Goal: Information Seeking & Learning: Learn about a topic

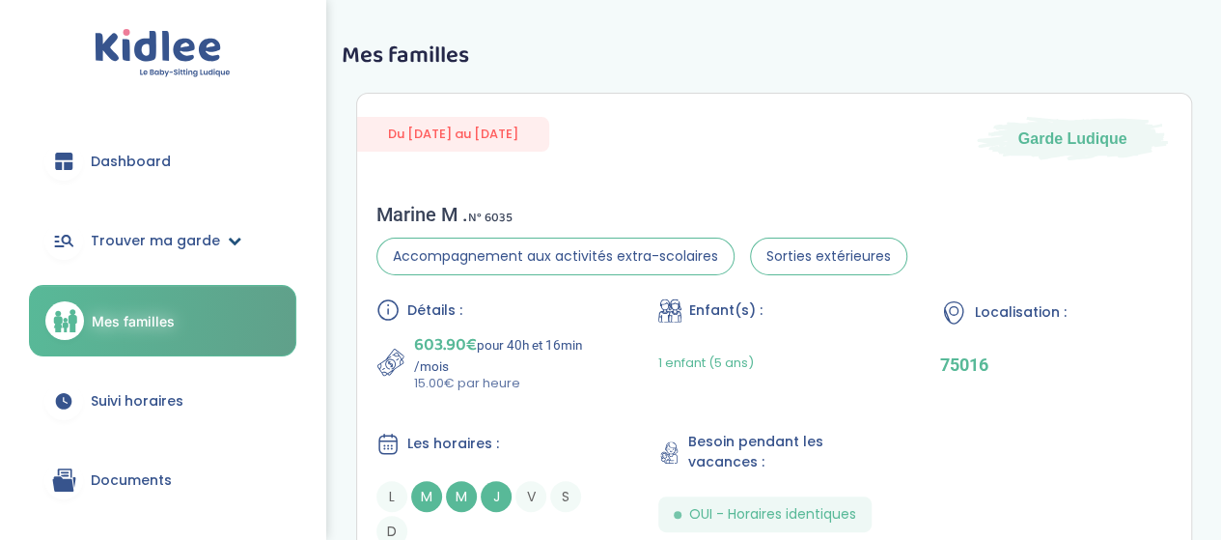
click at [180, 254] on link "Trouver ma garde" at bounding box center [162, 240] width 267 height 69
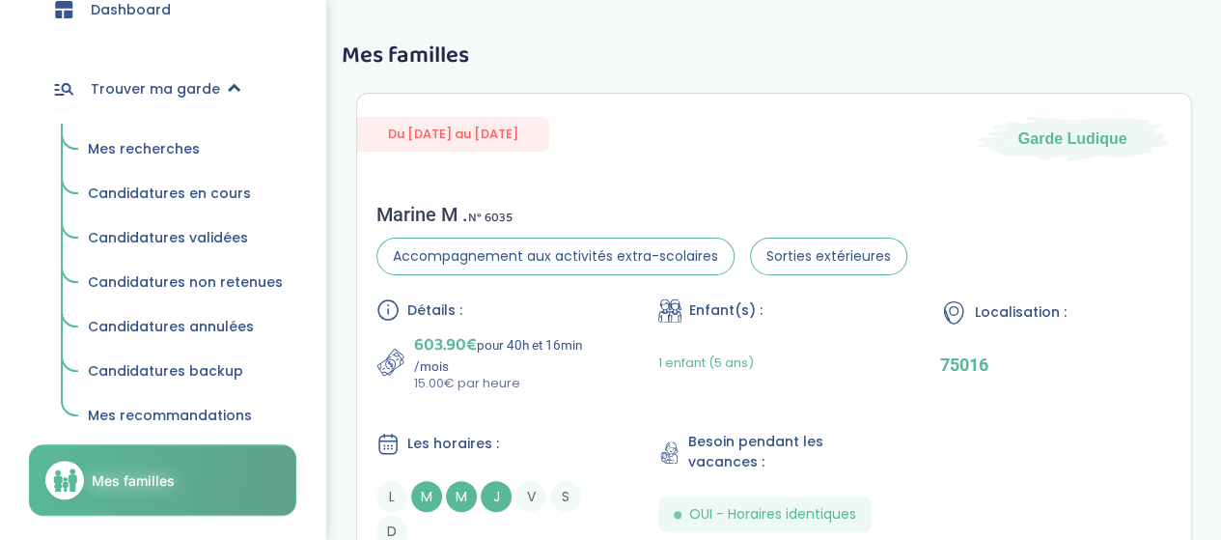
scroll to position [193, 0]
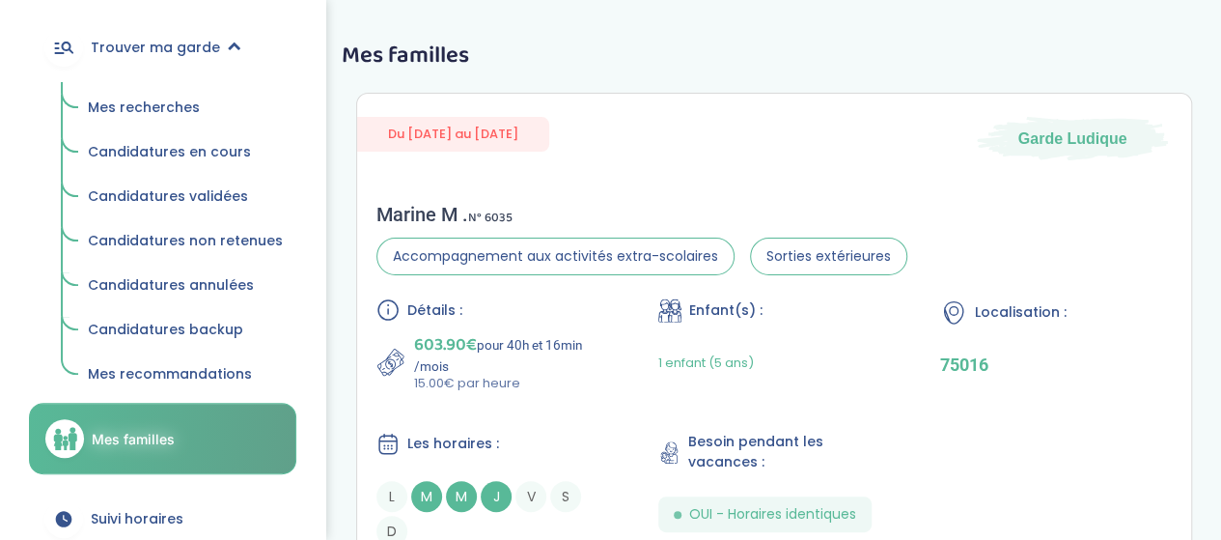
click at [228, 153] on span "Candidatures en cours" at bounding box center [169, 151] width 163 height 19
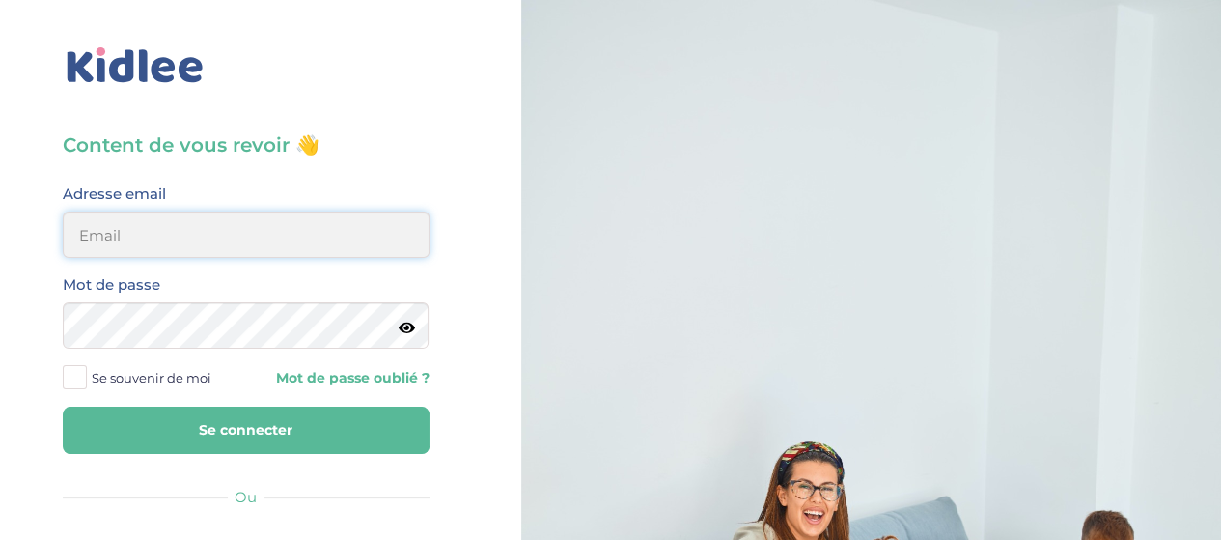
type input "elena.shovkopljas993@gmail.com"
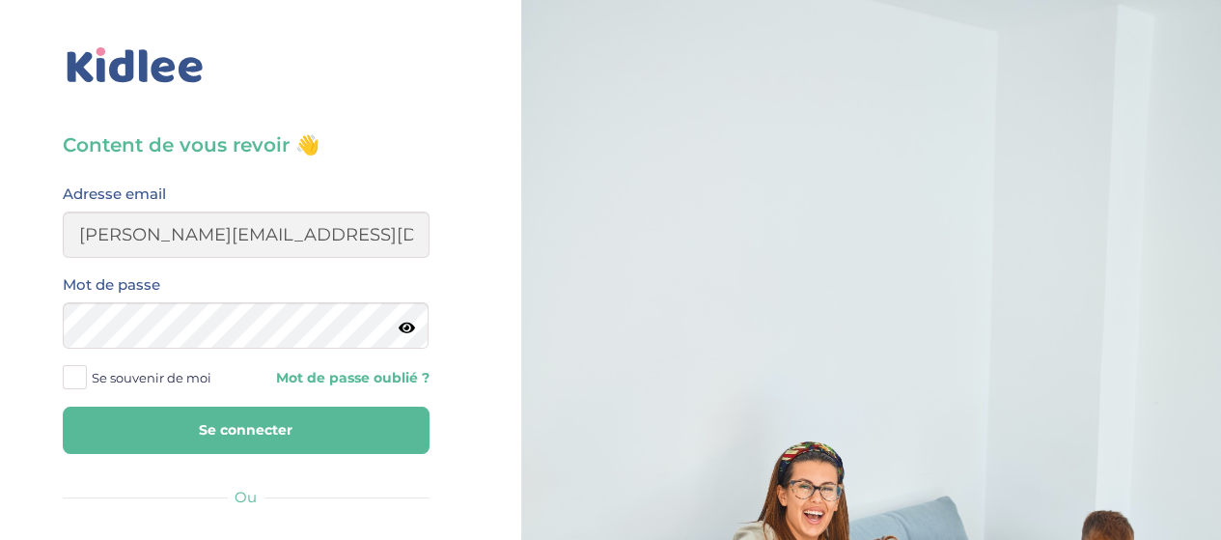
click at [274, 435] on button "Se connecter" at bounding box center [246, 429] width 367 height 47
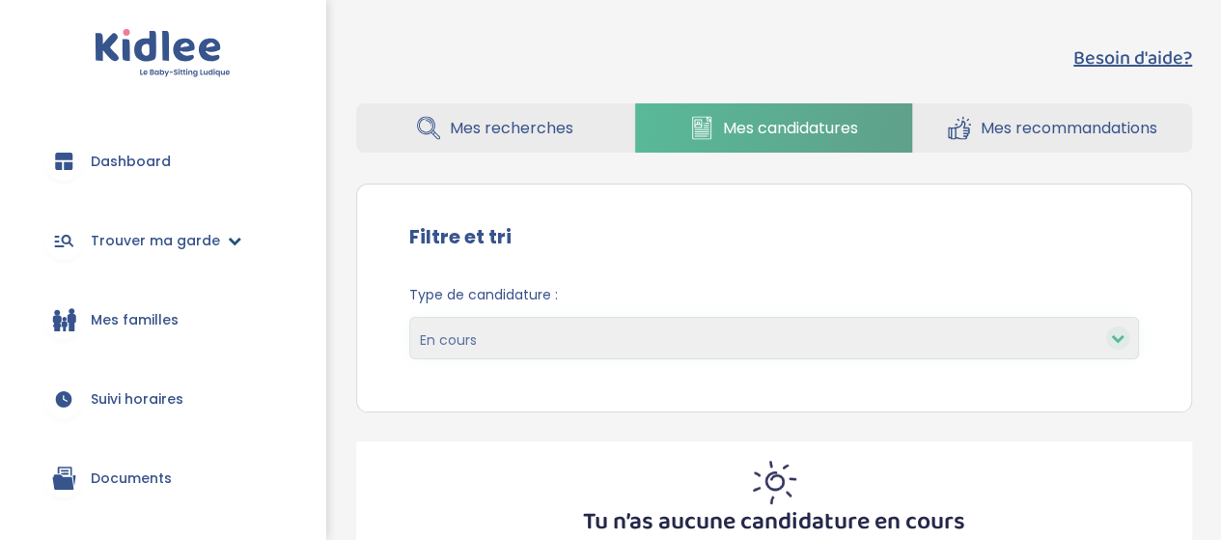
click at [211, 246] on span "Trouver ma garde" at bounding box center [155, 241] width 129 height 20
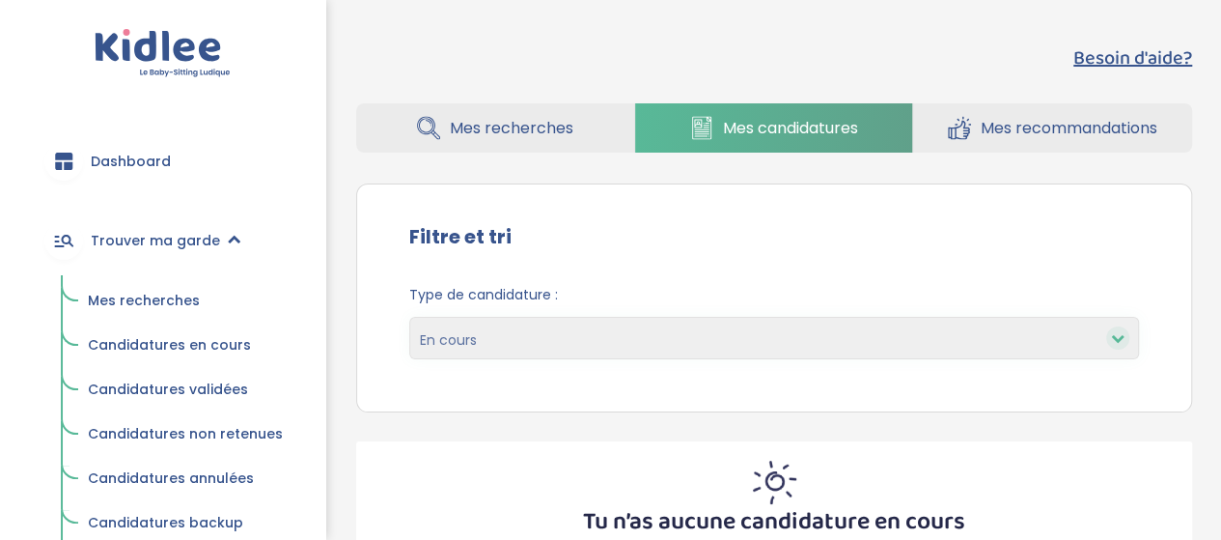
click at [243, 335] on link "Candidatures en cours" at bounding box center [185, 345] width 222 height 37
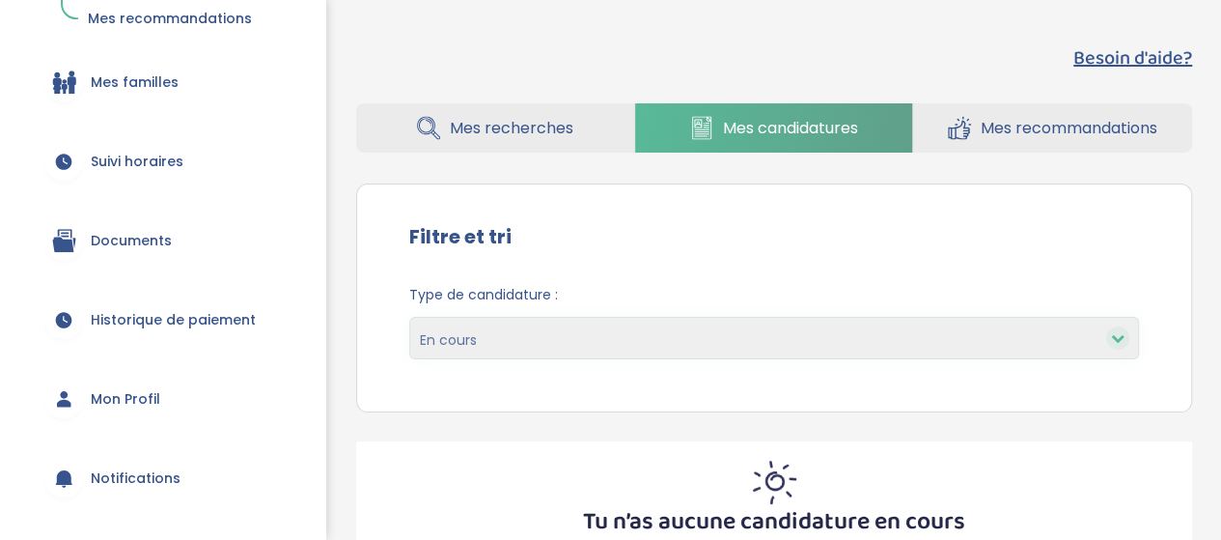
scroll to position [483, 0]
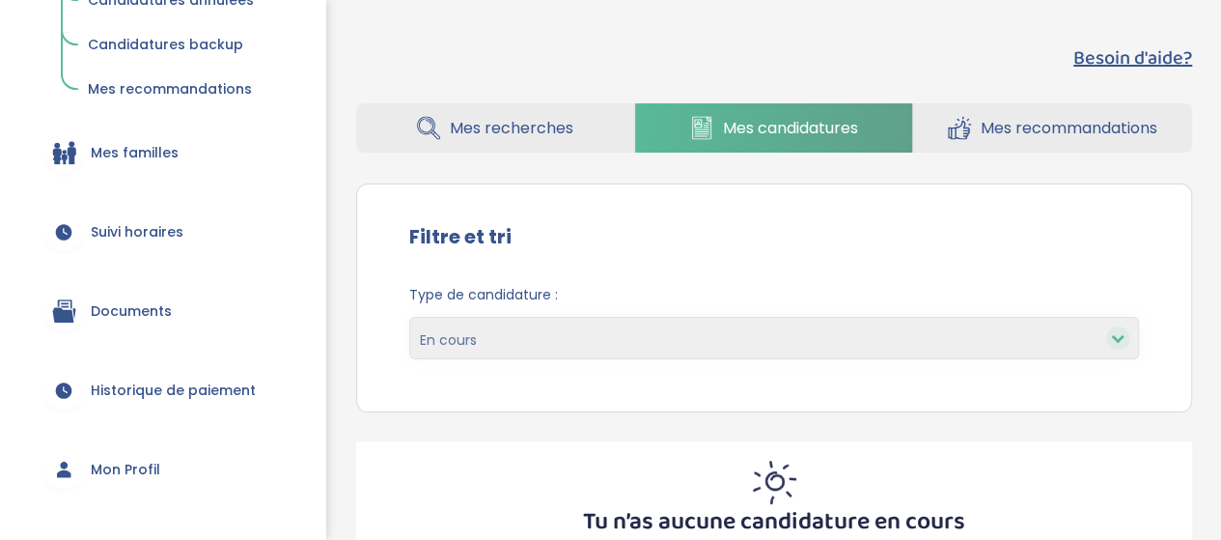
click at [171, 157] on span "Mes familles" at bounding box center [135, 153] width 88 height 20
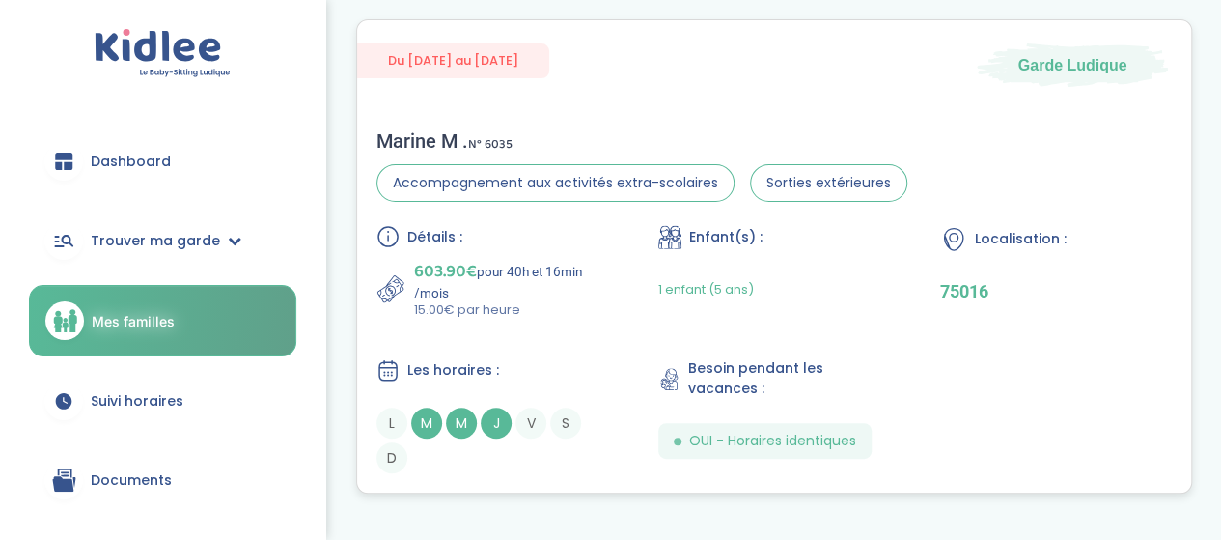
scroll to position [142, 0]
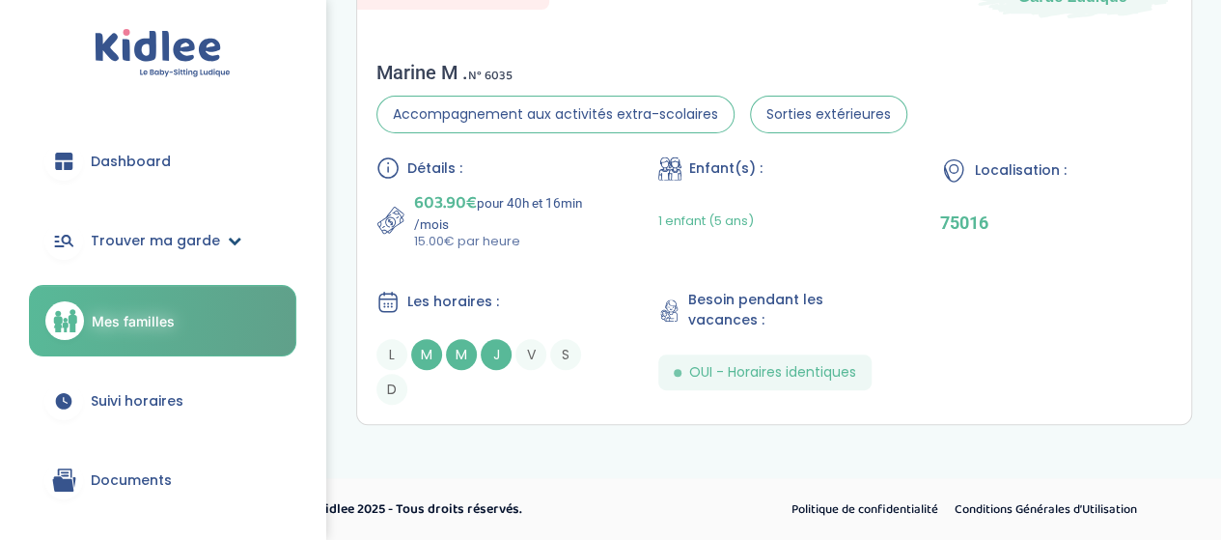
click at [200, 227] on link "Trouver ma garde" at bounding box center [162, 240] width 267 height 69
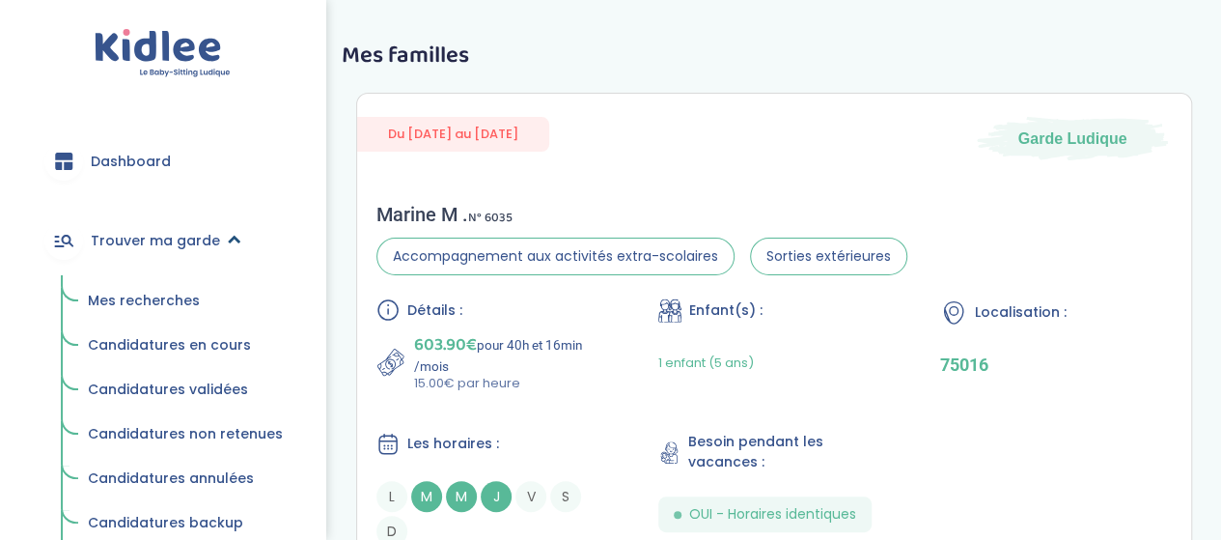
click at [228, 242] on icon at bounding box center [235, 241] width 14 height 14
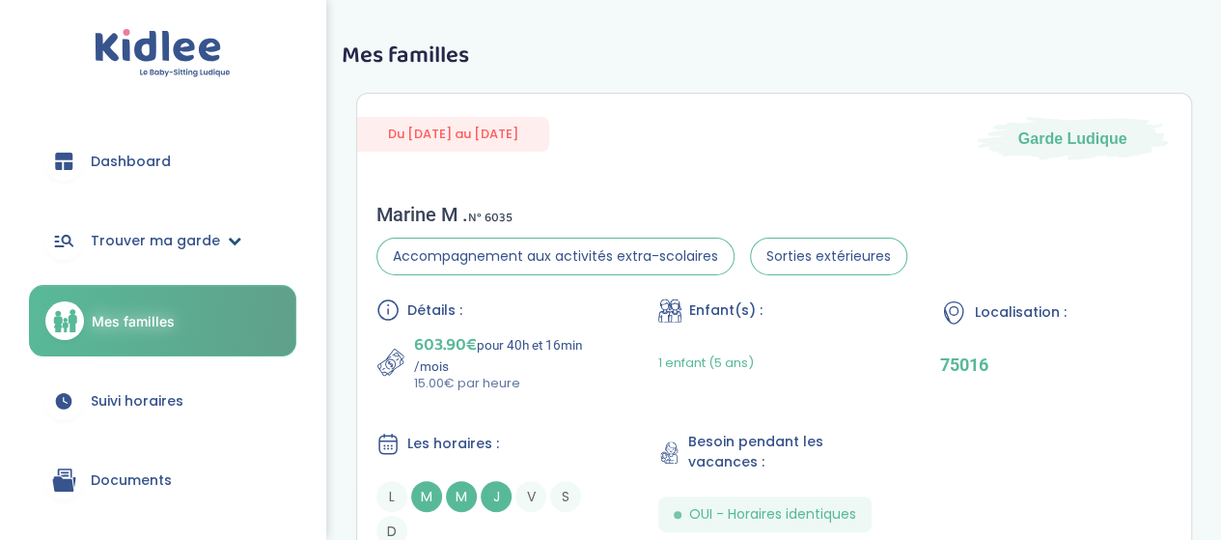
click at [239, 235] on link "Trouver ma garde" at bounding box center [162, 240] width 267 height 69
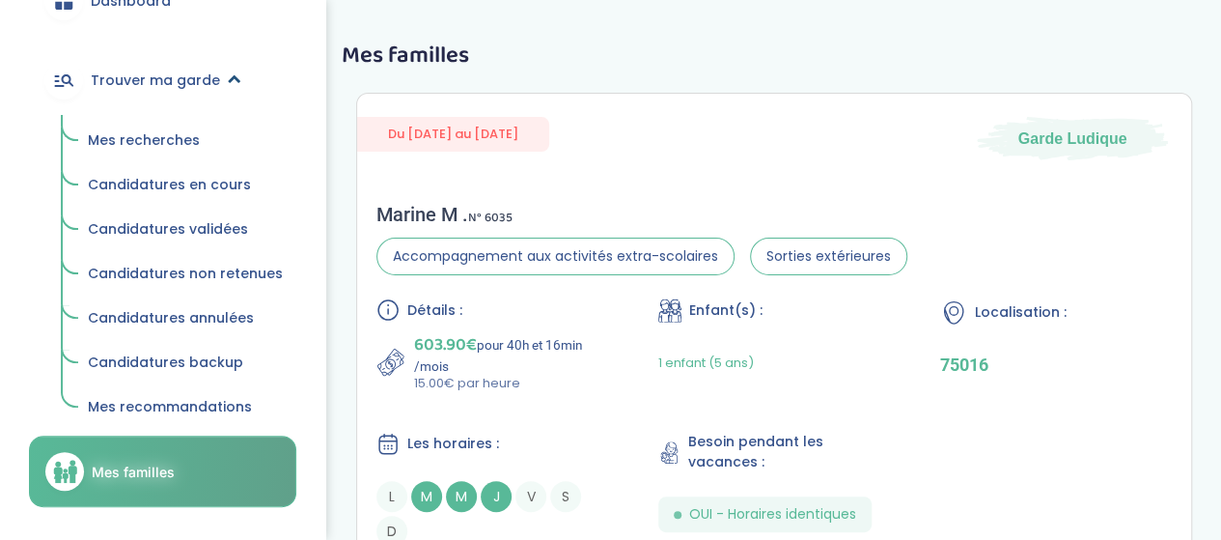
scroll to position [193, 0]
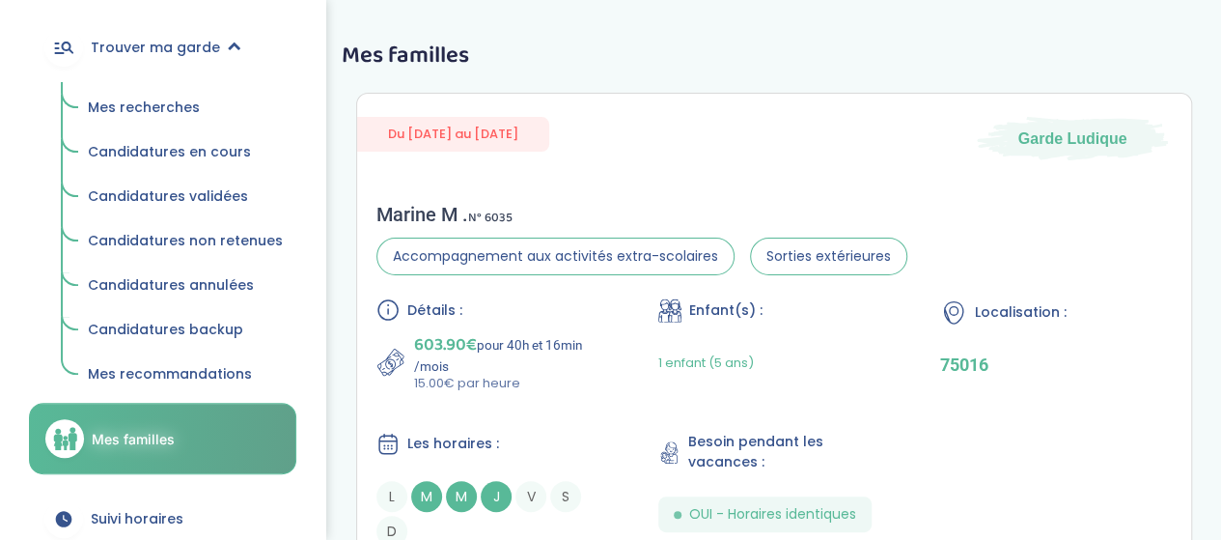
click at [209, 148] on span "Candidatures en cours" at bounding box center [169, 151] width 163 height 19
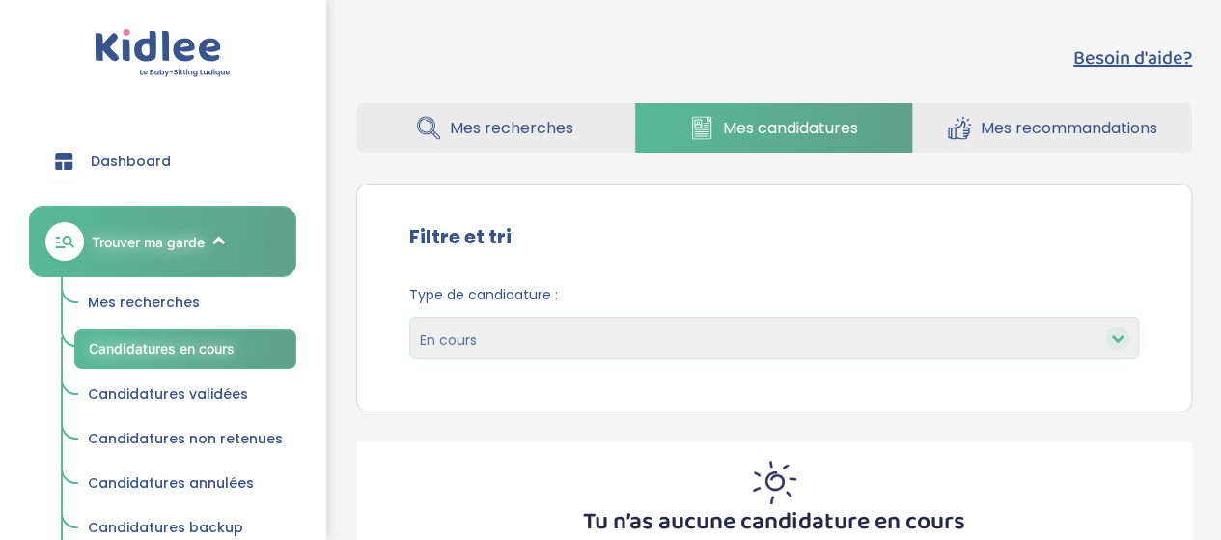
click at [1048, 143] on link "Mes recommandations" at bounding box center [1052, 127] width 279 height 49
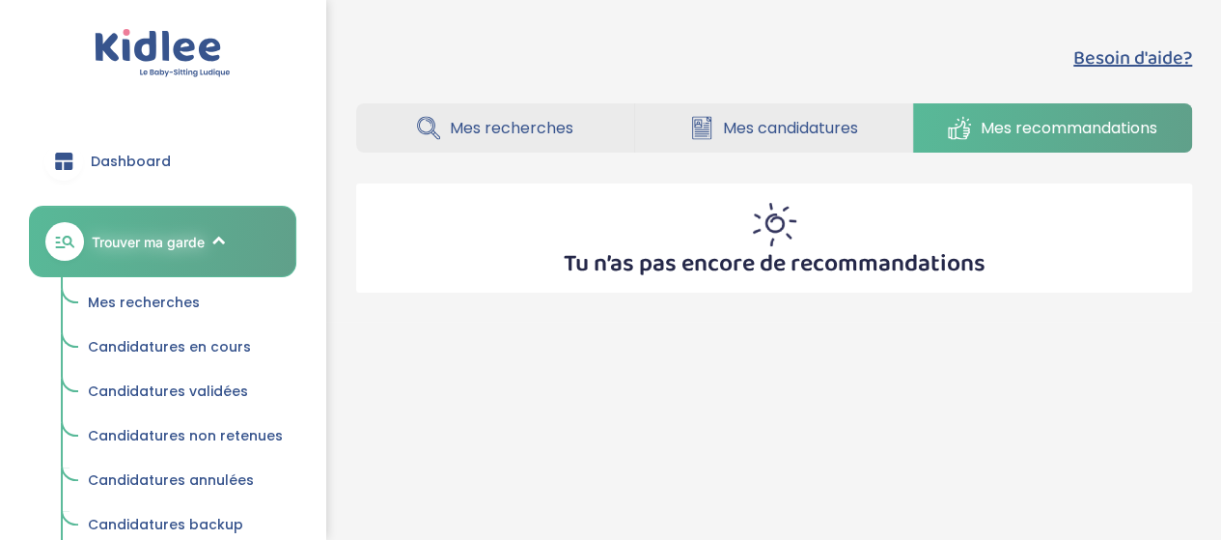
click at [539, 130] on span "Mes recherches" at bounding box center [512, 128] width 124 height 24
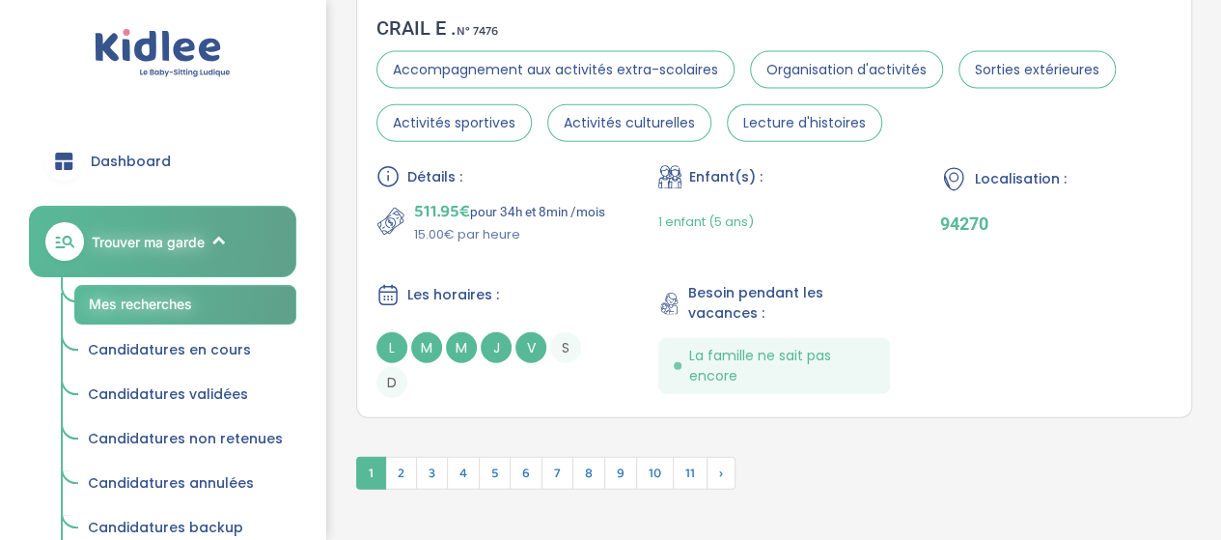
scroll to position [5966, 0]
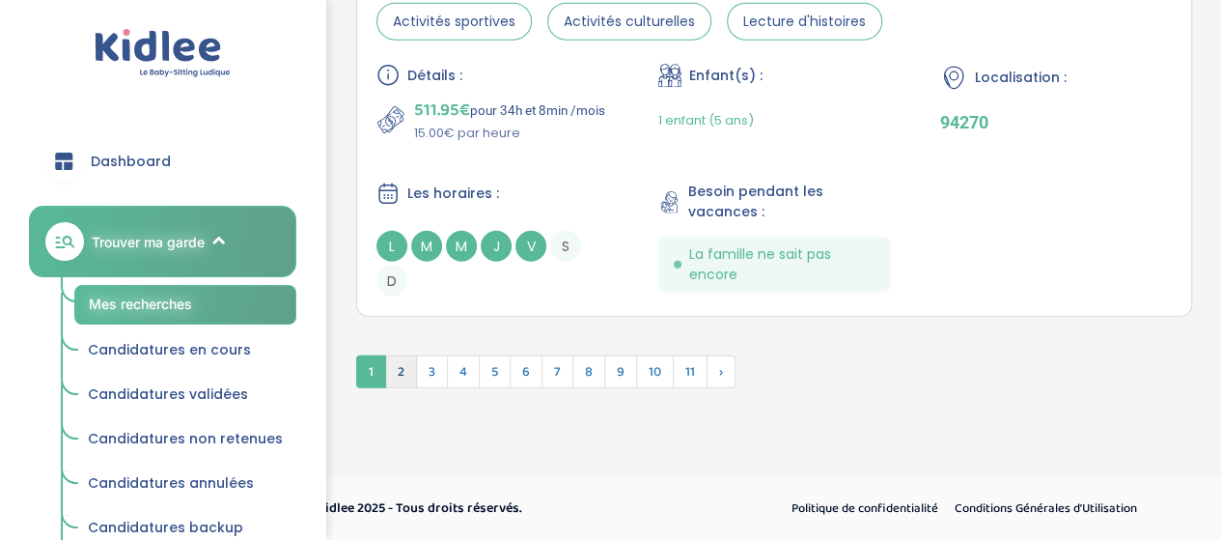
click at [402, 375] on span "2" at bounding box center [401, 371] width 32 height 33
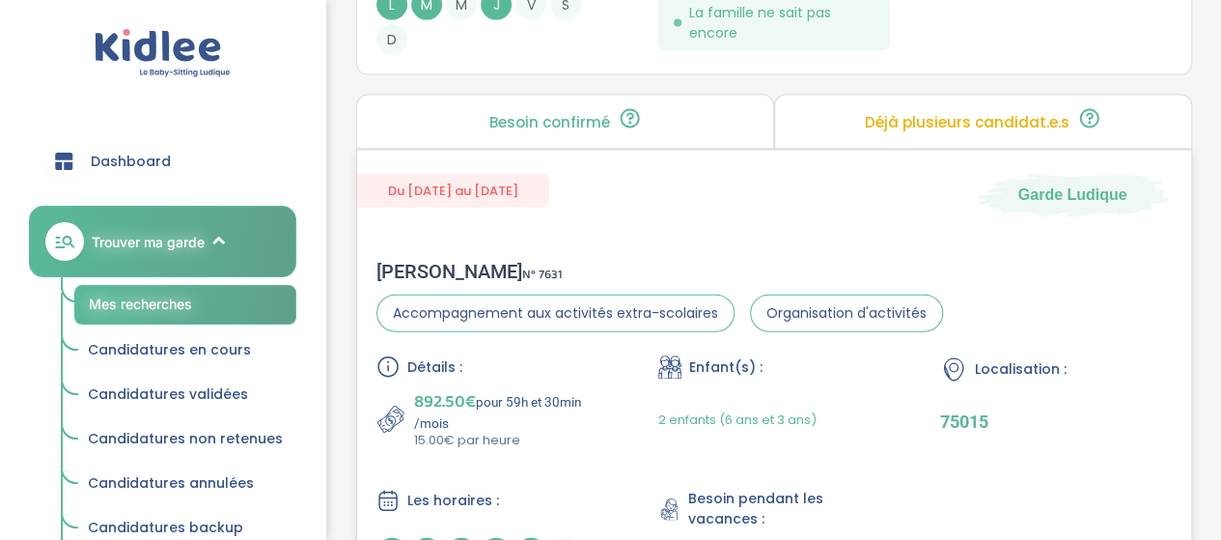
scroll to position [5874, 0]
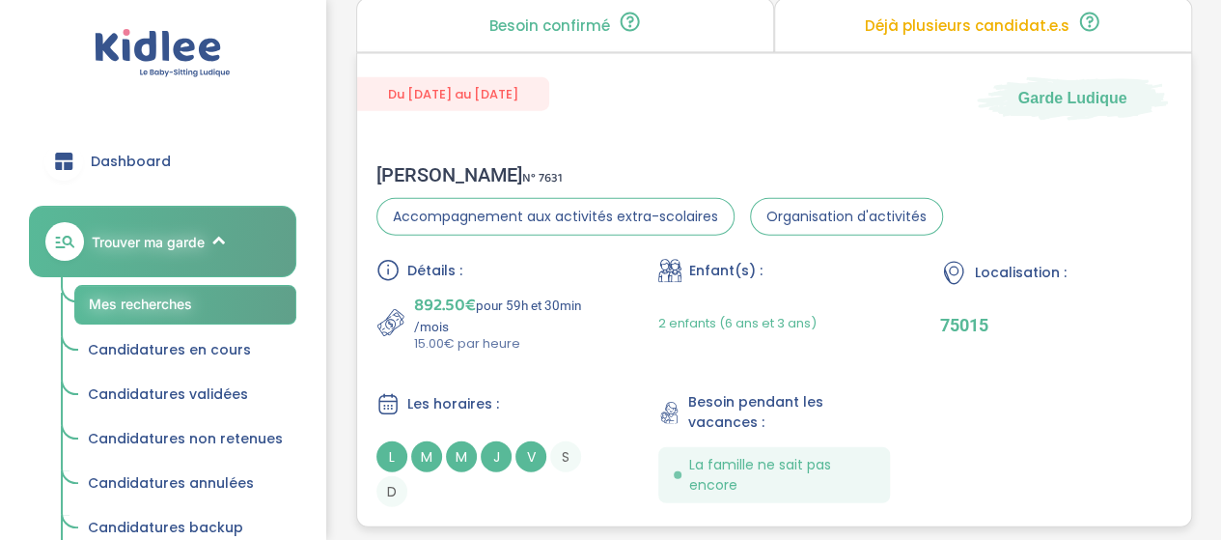
click at [720, 113] on div "Du 19-09-2025 au 31-07-2026 Garde Ludique Sanchez L . N° 7631 Accompagnement au…" at bounding box center [774, 290] width 836 height 474
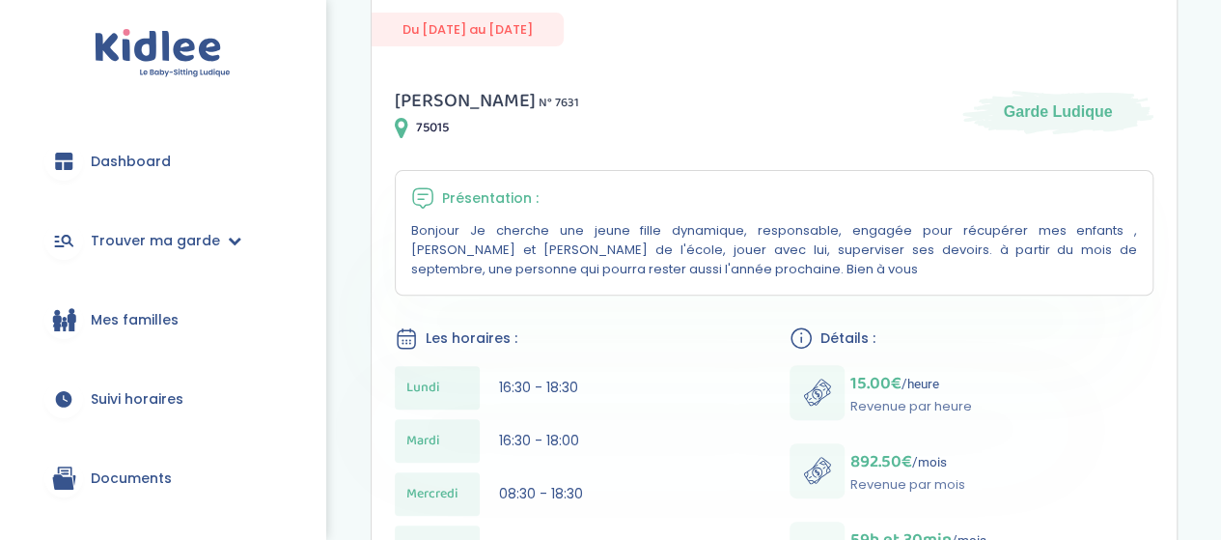
scroll to position [97, 0]
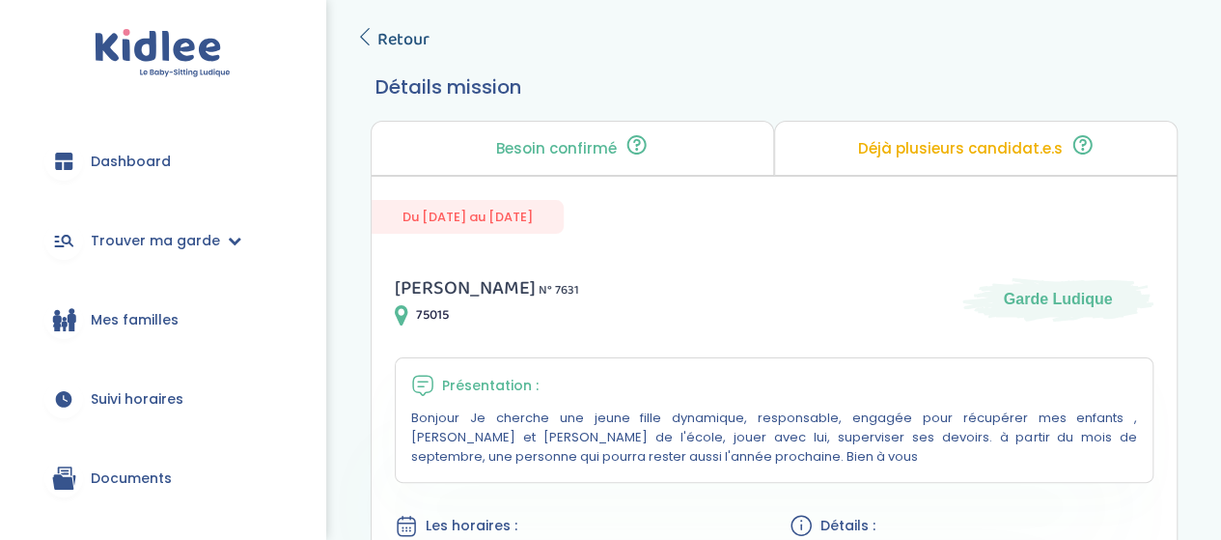
click at [392, 45] on span "Retour" at bounding box center [403, 39] width 52 height 27
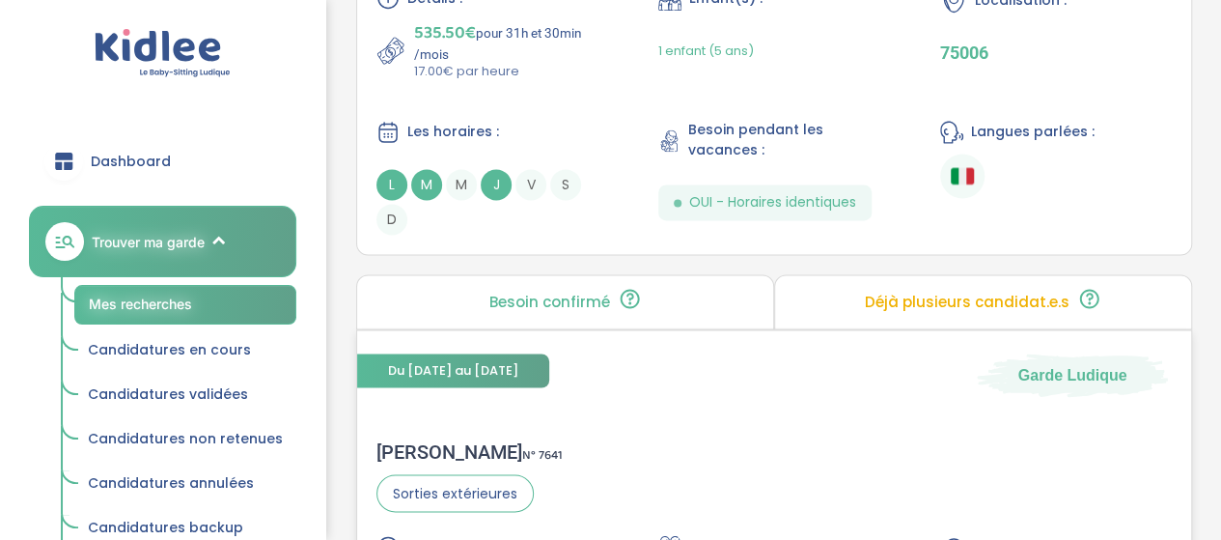
scroll to position [4909, 0]
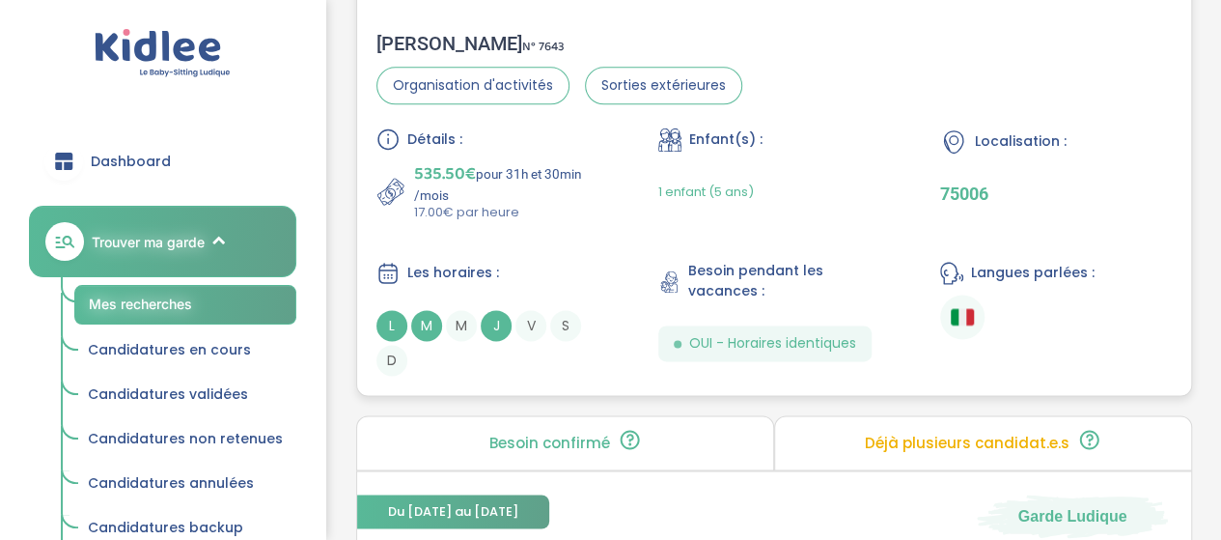
click at [791, 161] on div "1 enfant (5 ans)" at bounding box center [774, 191] width 232 height 61
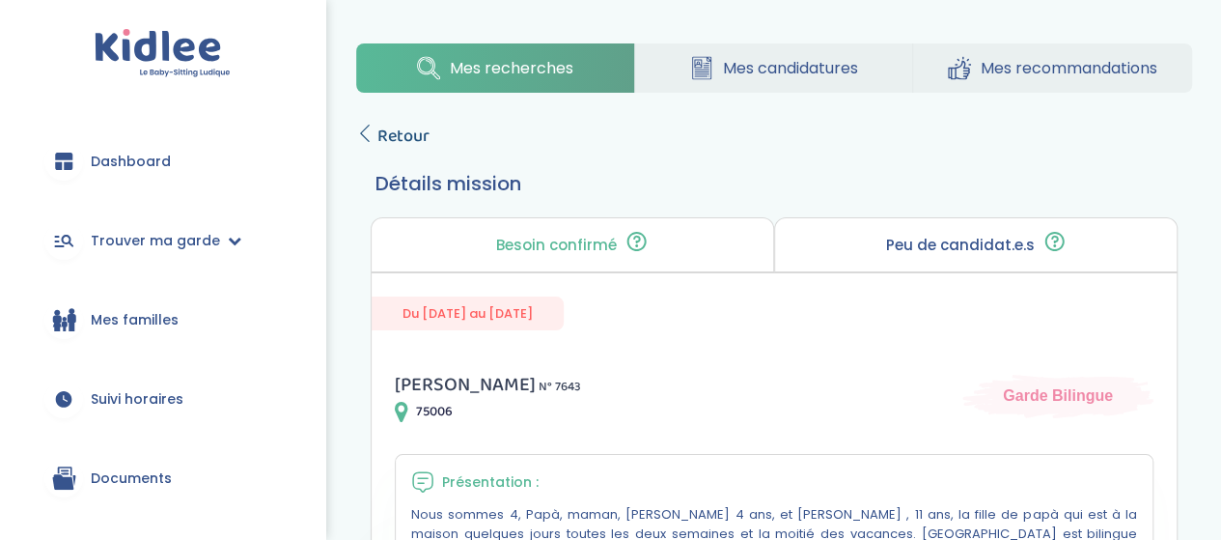
click at [413, 125] on span "Retour" at bounding box center [403, 136] width 52 height 27
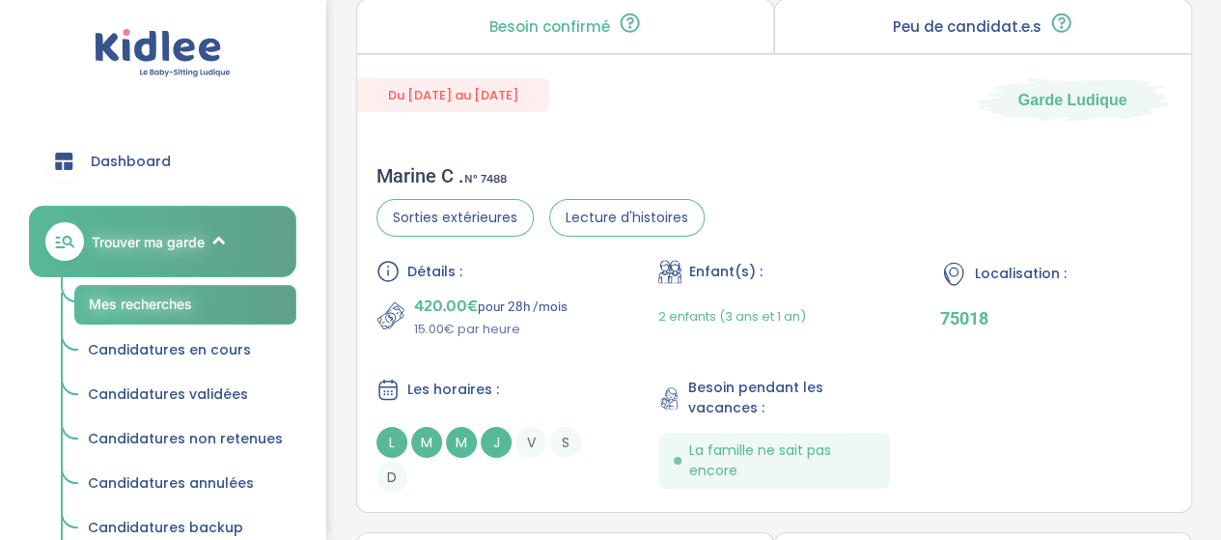
scroll to position [3171, 0]
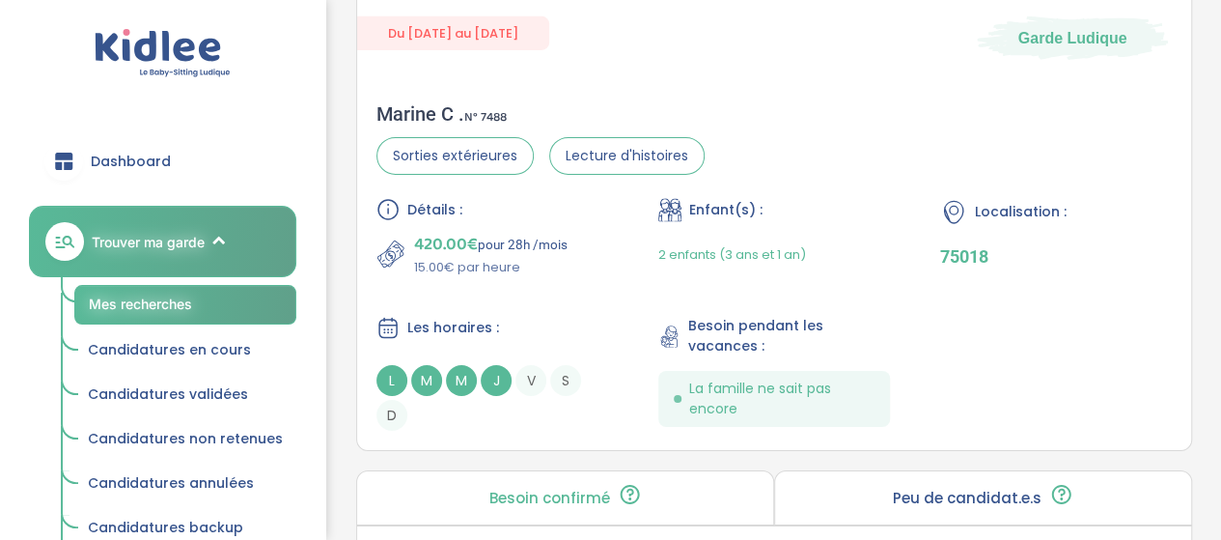
click at [846, 257] on div "2 enfants (3 ans et 1 an)" at bounding box center [774, 254] width 232 height 45
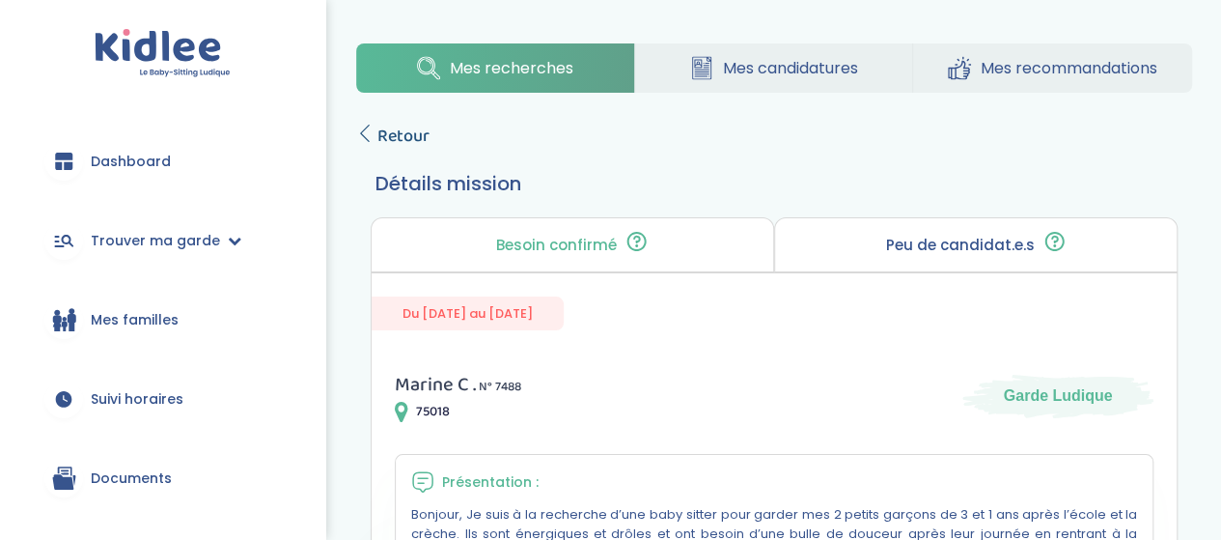
click at [377, 139] on span "Retour" at bounding box center [403, 136] width 52 height 27
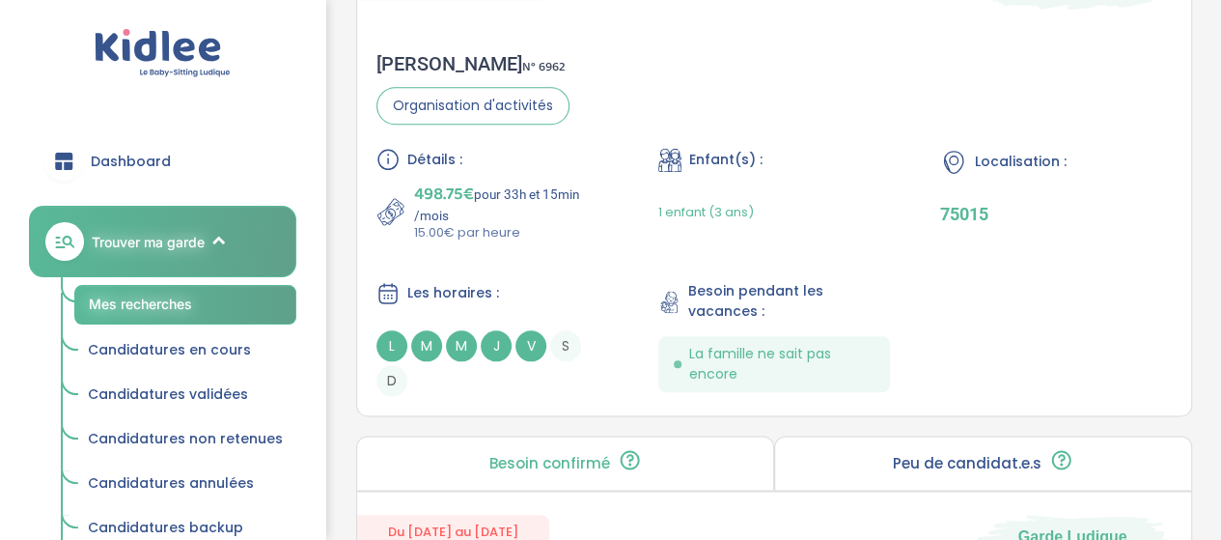
scroll to position [952, 0]
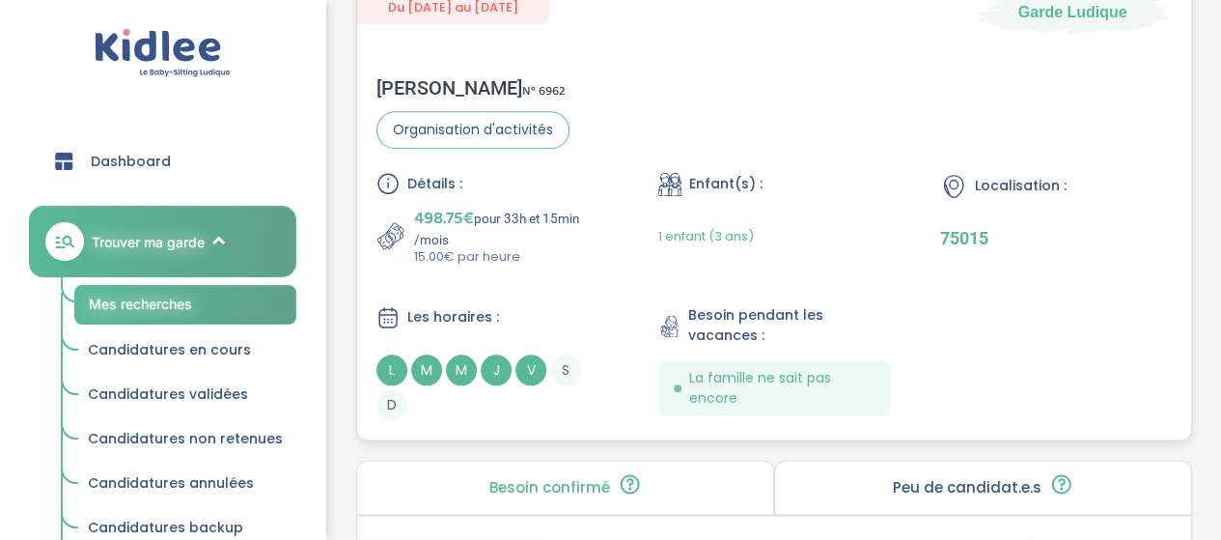
click at [784, 269] on div "Détails : 498.75€ pour 33h et 15min /mois 15.00€ par heure Enfant(s) : 1 enfant…" at bounding box center [773, 296] width 795 height 248
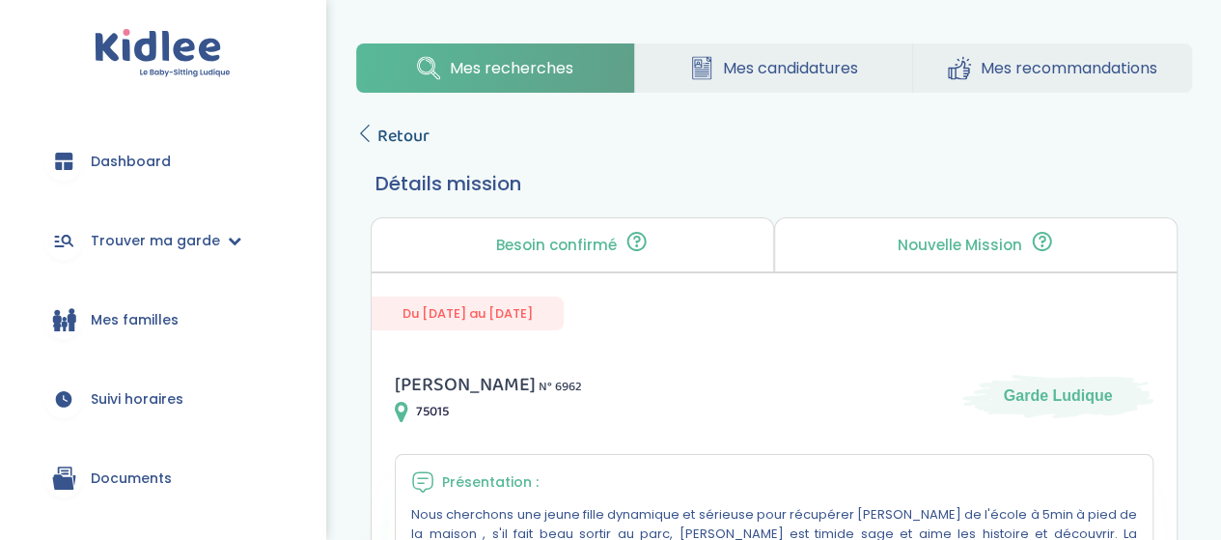
click at [420, 142] on span "Retour" at bounding box center [403, 136] width 52 height 27
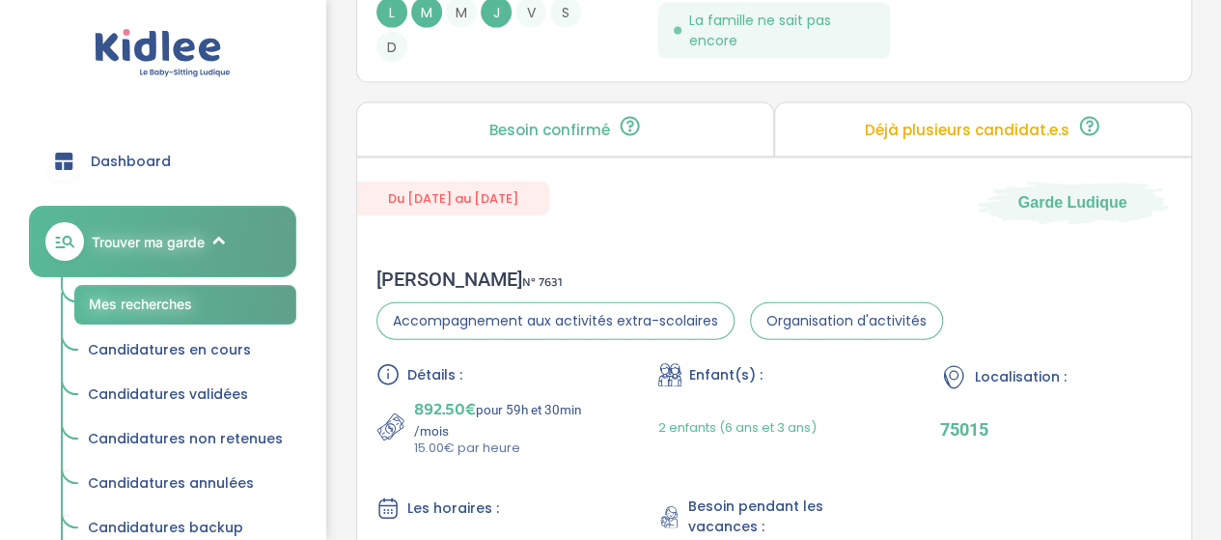
scroll to position [6067, 0]
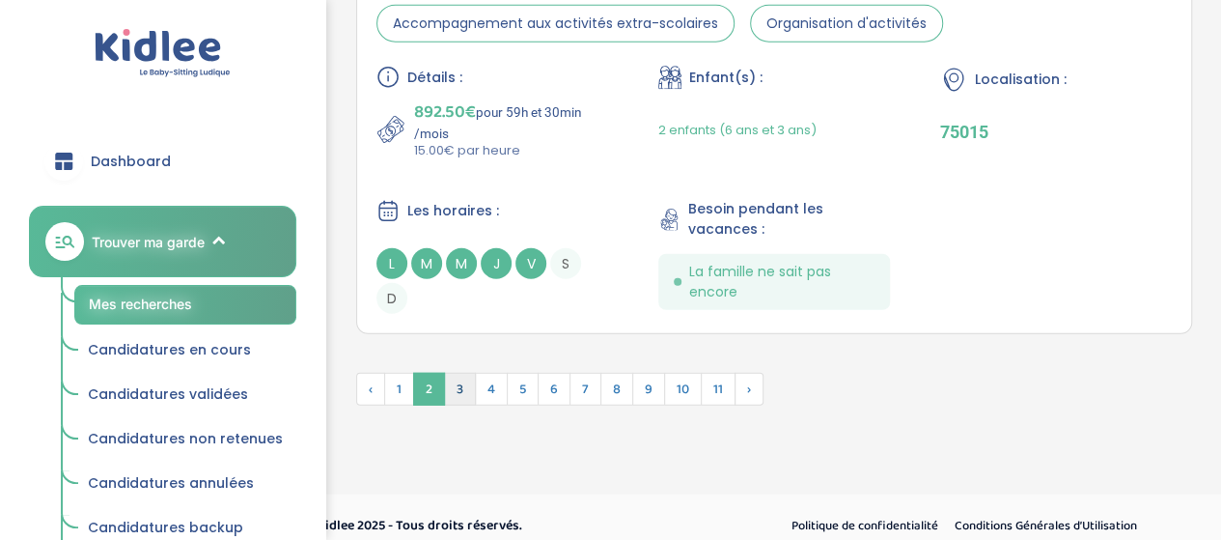
click at [450, 379] on span "3" at bounding box center [460, 389] width 32 height 33
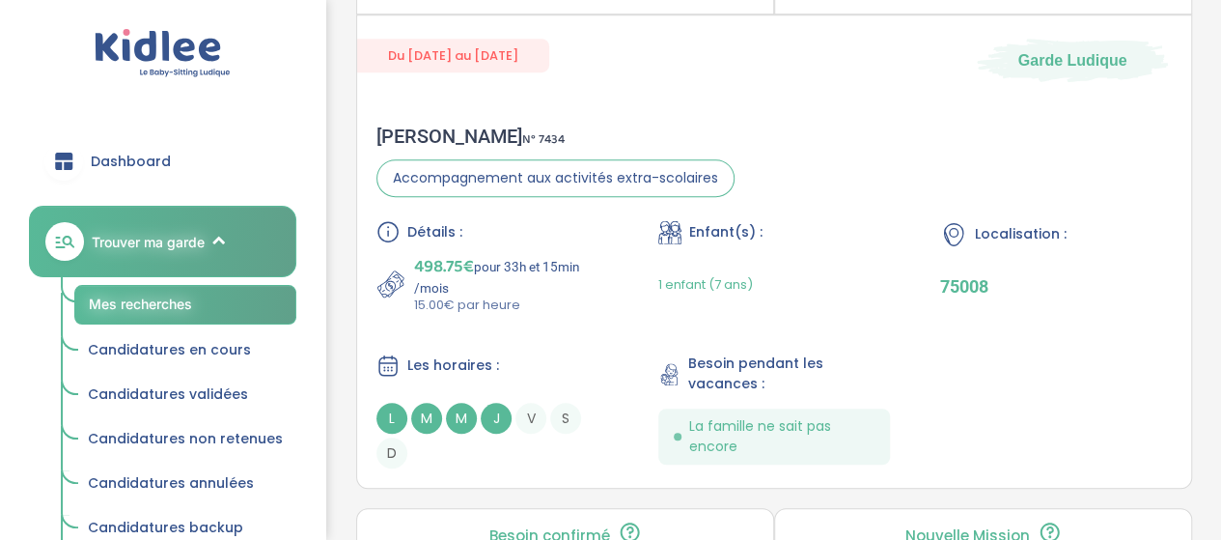
scroll to position [4123, 0]
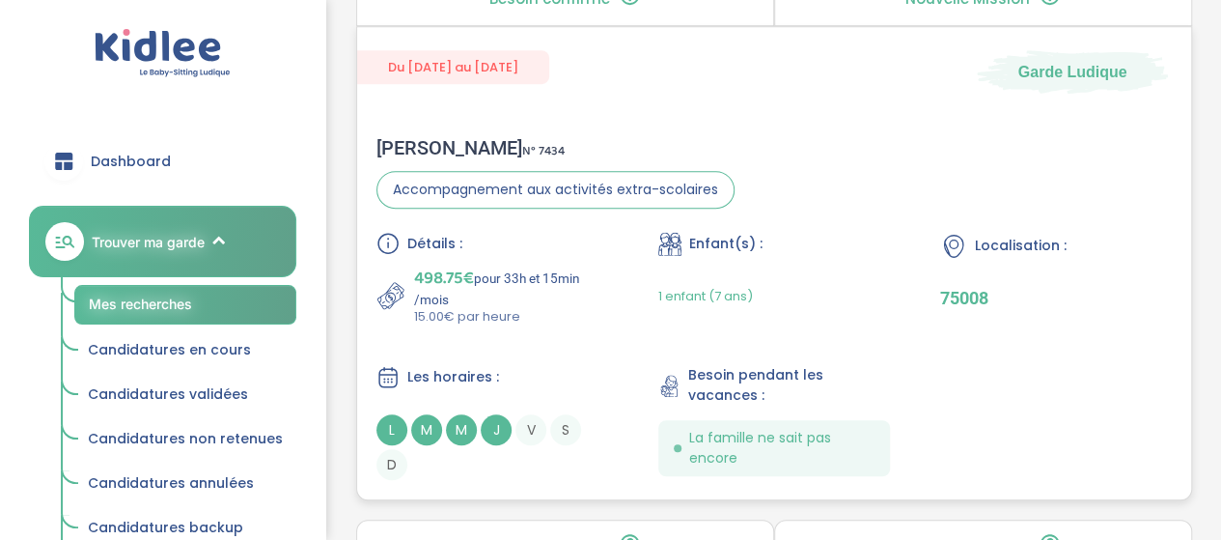
click at [589, 264] on p "498.75€ pour 33h et 15min /mois" at bounding box center [511, 285] width 194 height 42
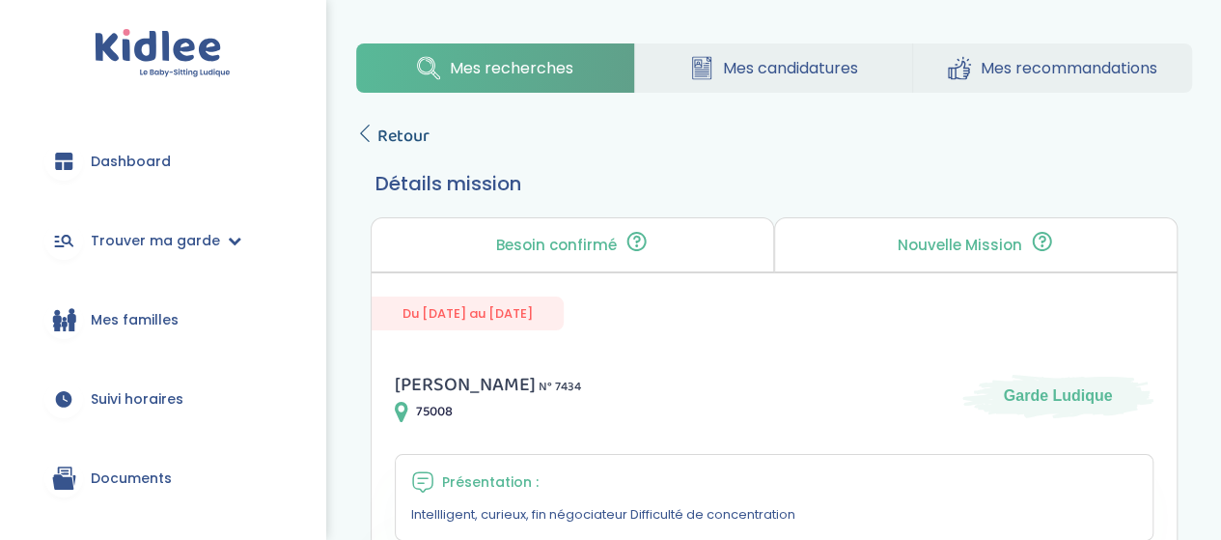
click at [423, 123] on span "Retour" at bounding box center [403, 136] width 52 height 27
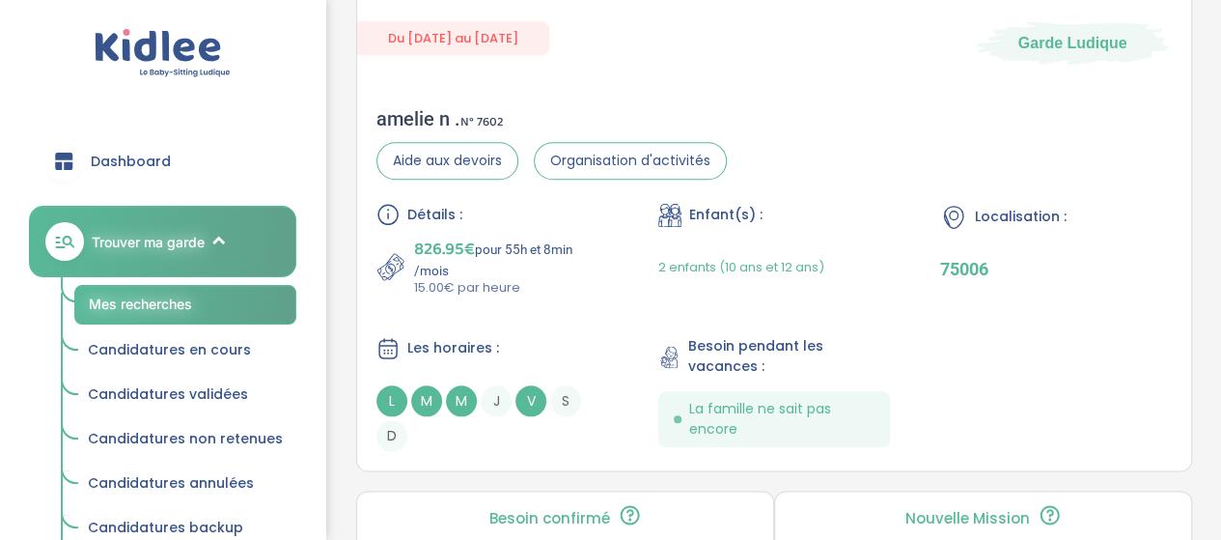
scroll to position [869, 0]
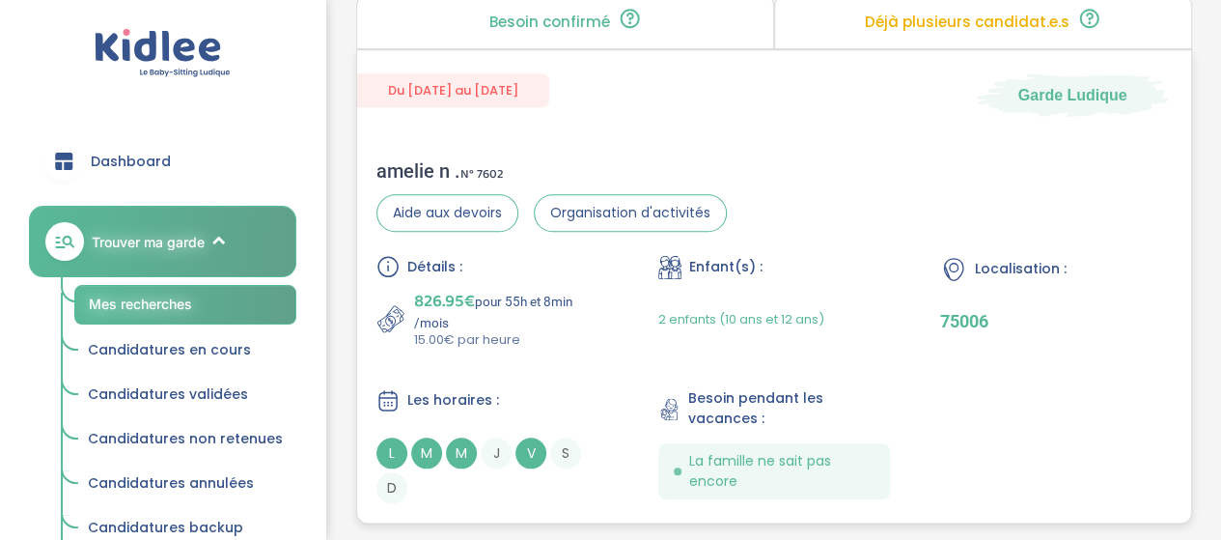
click at [524, 267] on div "Détails :" at bounding box center [492, 266] width 232 height 23
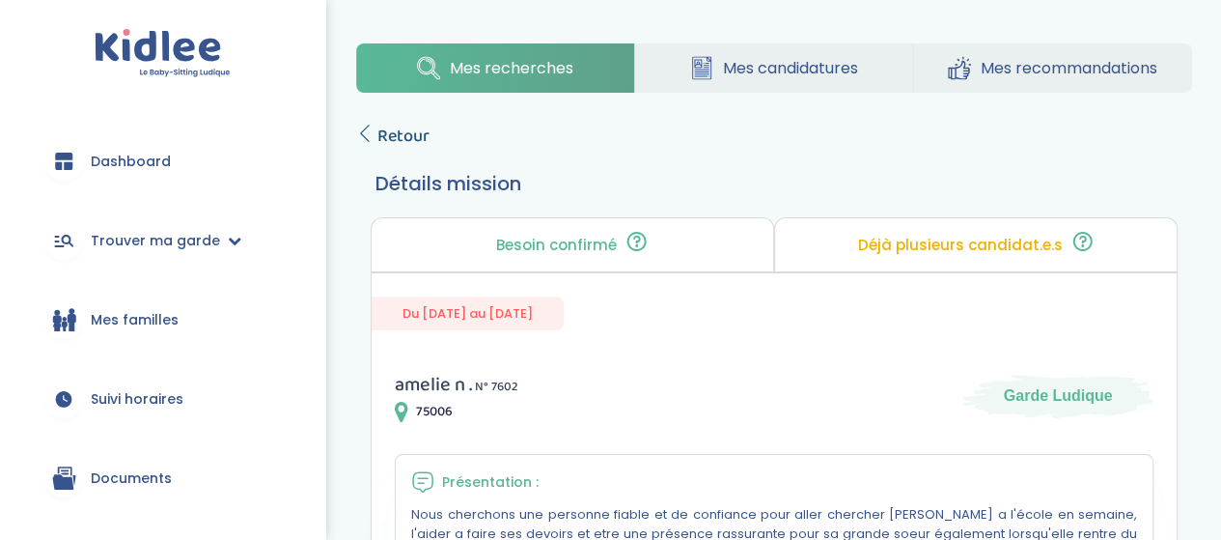
click at [407, 130] on span "Retour" at bounding box center [403, 136] width 52 height 27
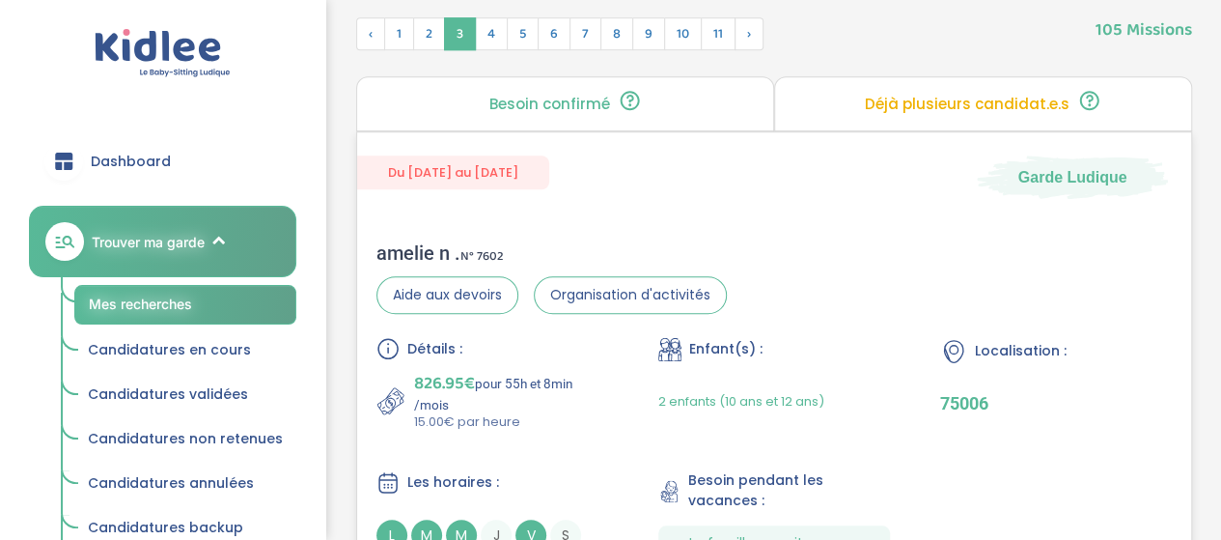
scroll to position [676, 0]
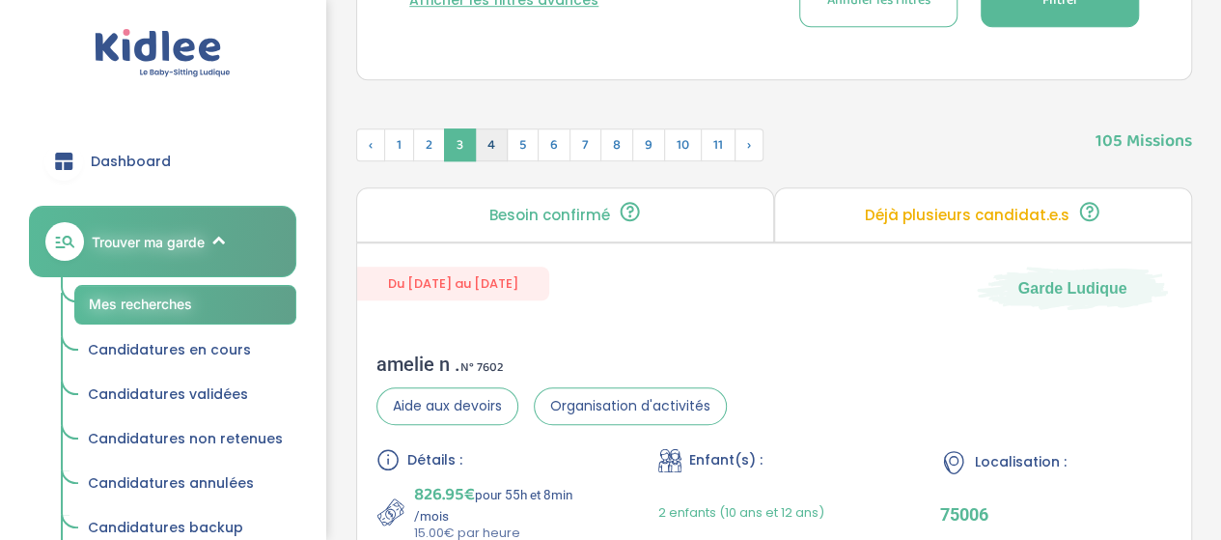
click at [488, 133] on span "4" at bounding box center [491, 144] width 33 height 33
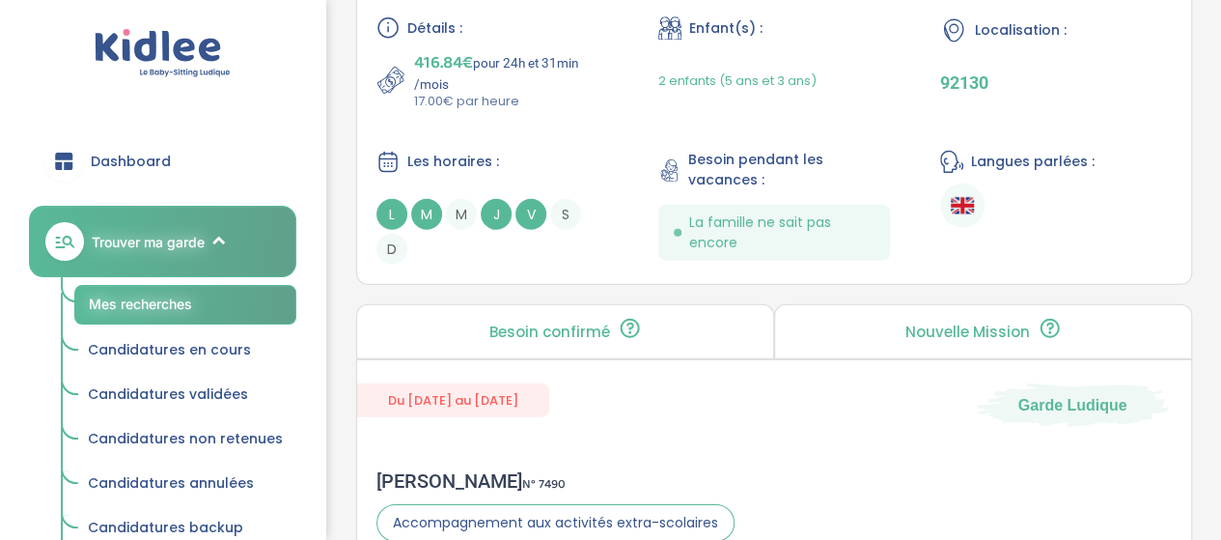
scroll to position [2992, 0]
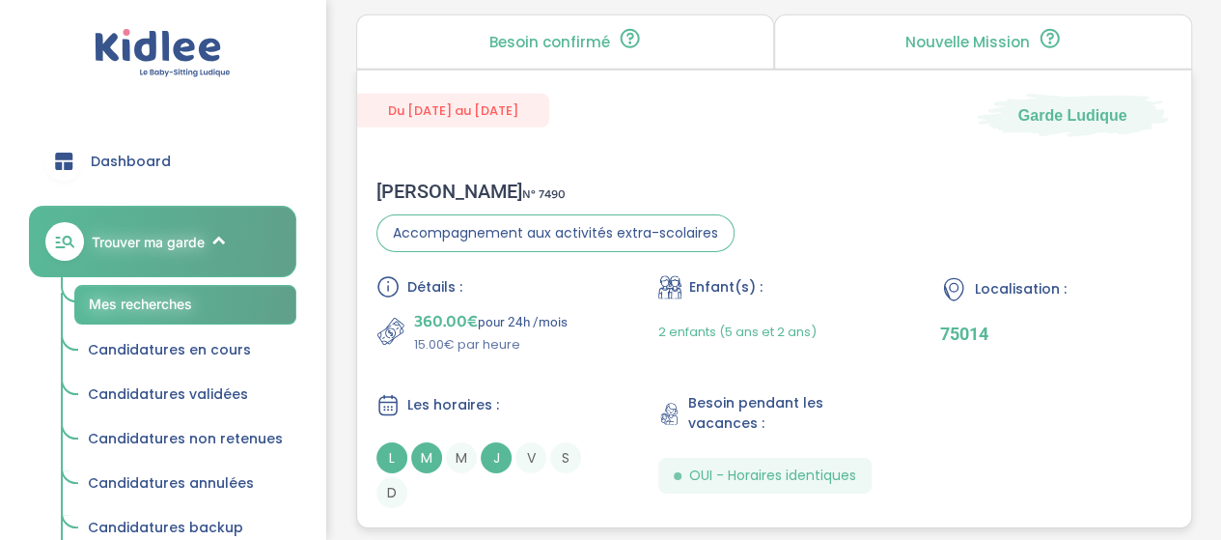
click at [506, 282] on div "Détails :" at bounding box center [492, 286] width 232 height 23
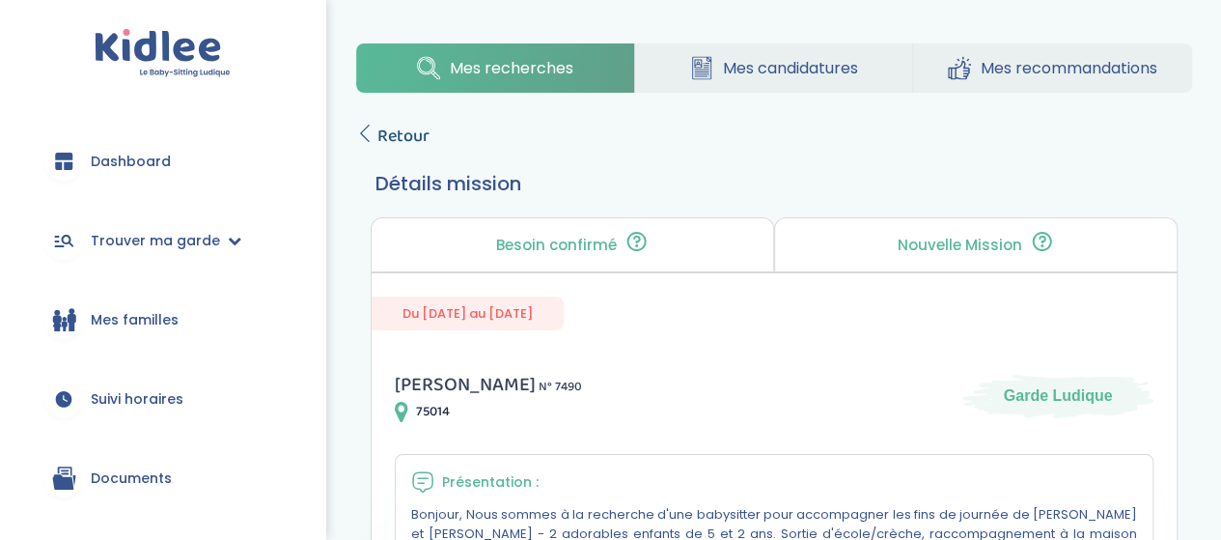
click at [408, 137] on span "Retour" at bounding box center [403, 136] width 52 height 27
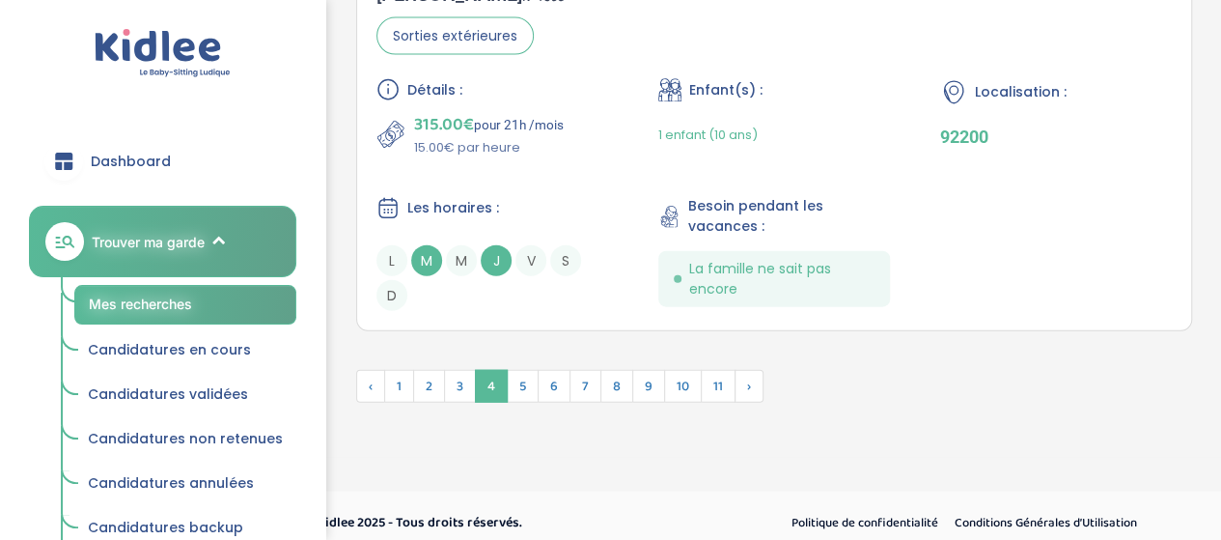
scroll to position [5771, 0]
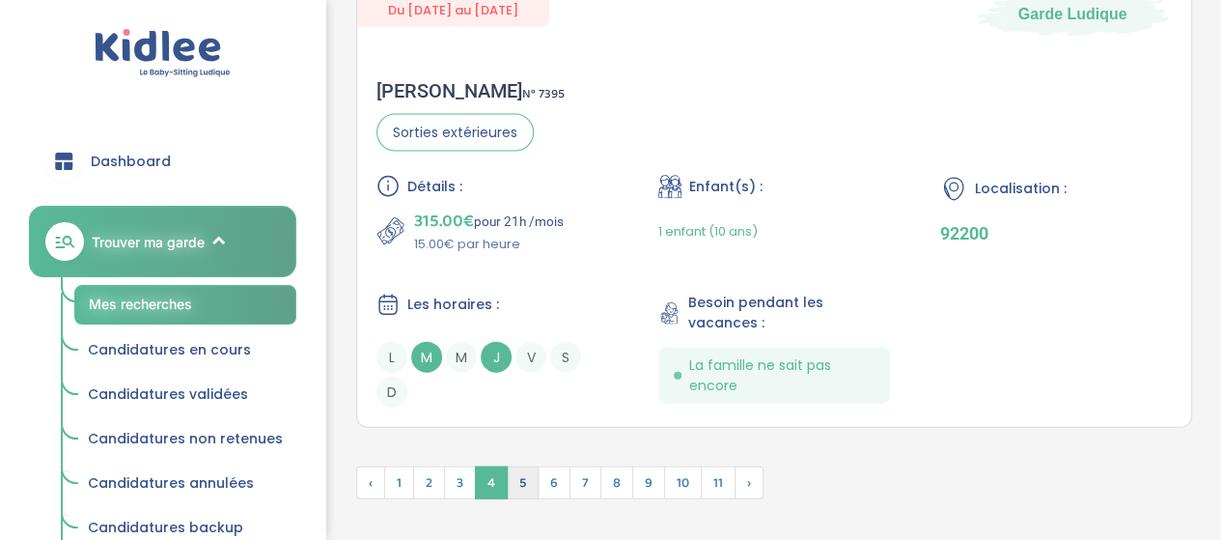
click at [525, 473] on span "5" at bounding box center [523, 482] width 32 height 33
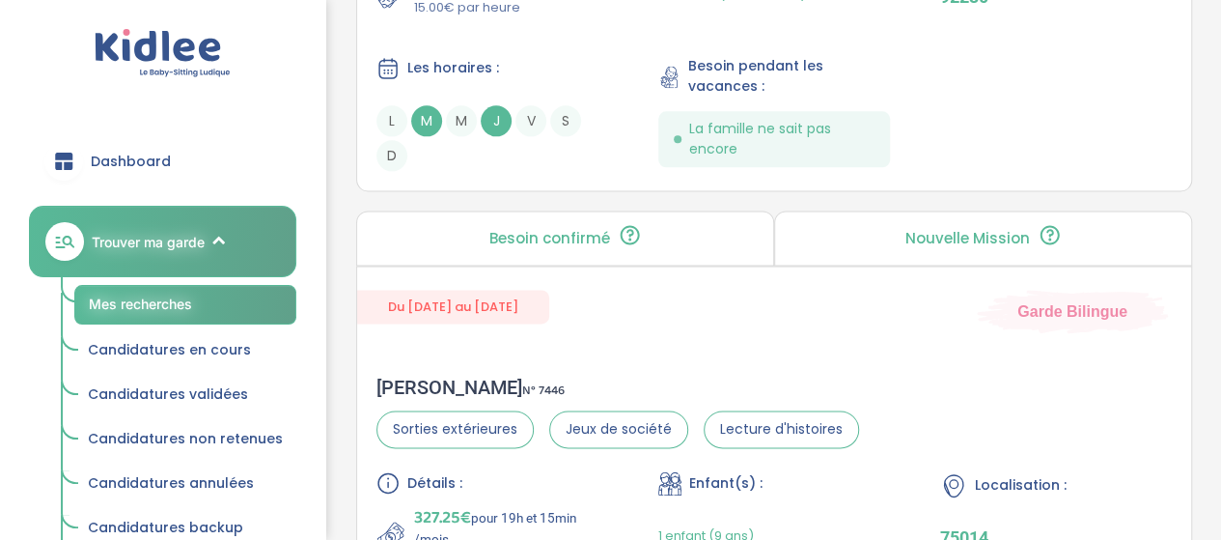
scroll to position [1378, 0]
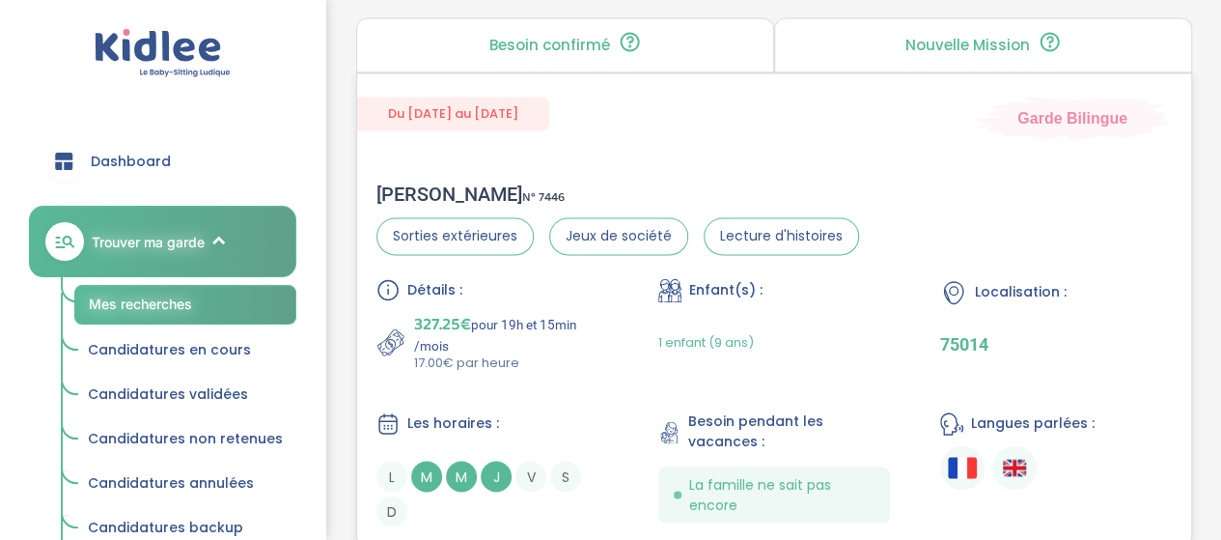
click at [592, 312] on p "327.25€ pour 19h et 15min /mois" at bounding box center [511, 332] width 194 height 42
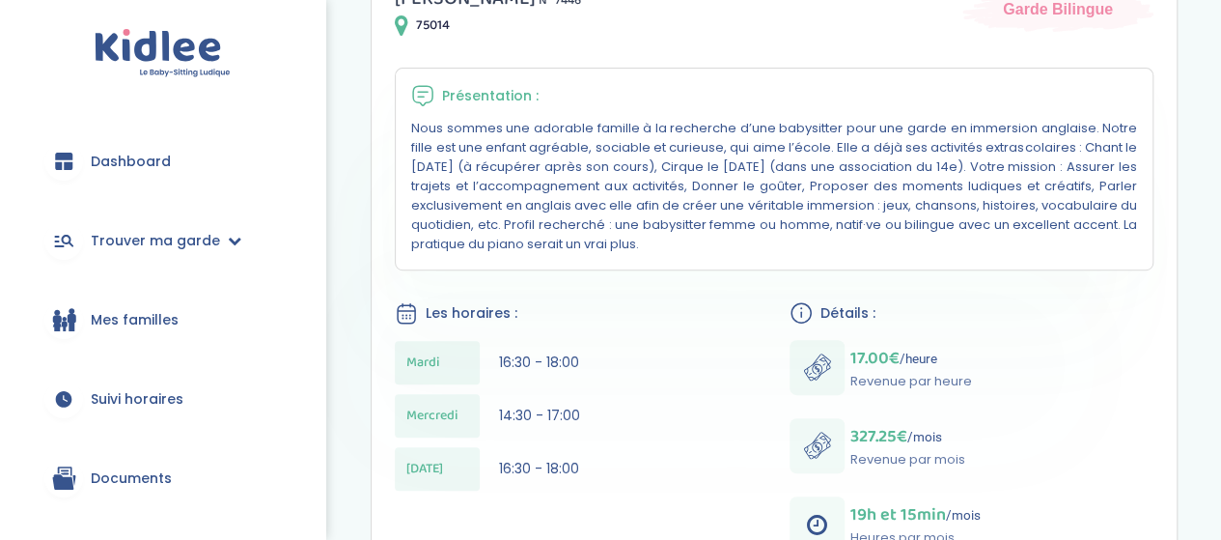
scroll to position [97, 0]
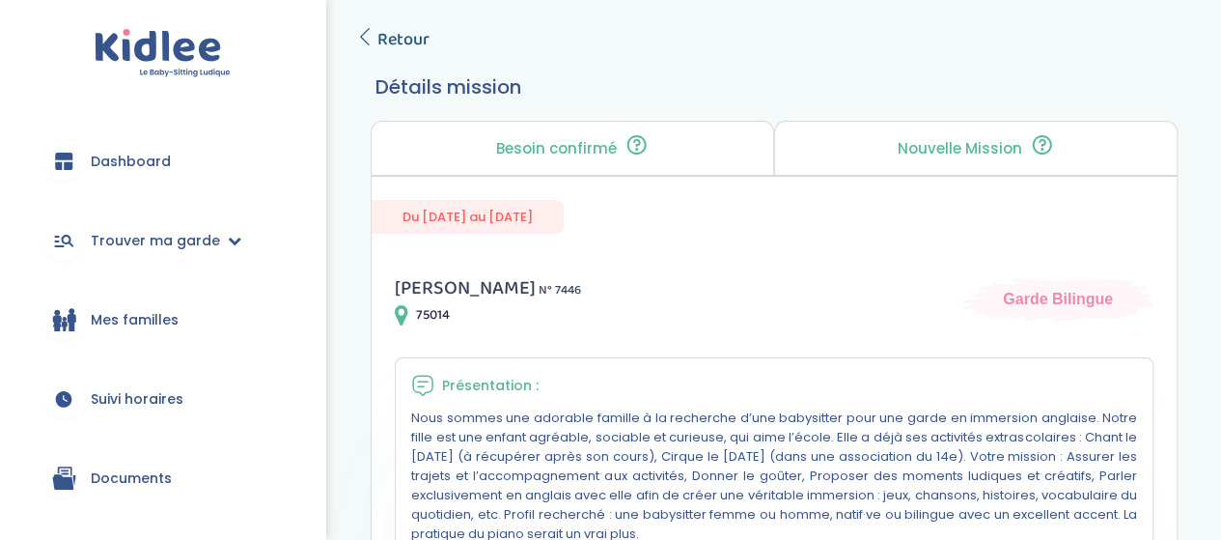
click at [382, 41] on span "Retour" at bounding box center [403, 39] width 52 height 27
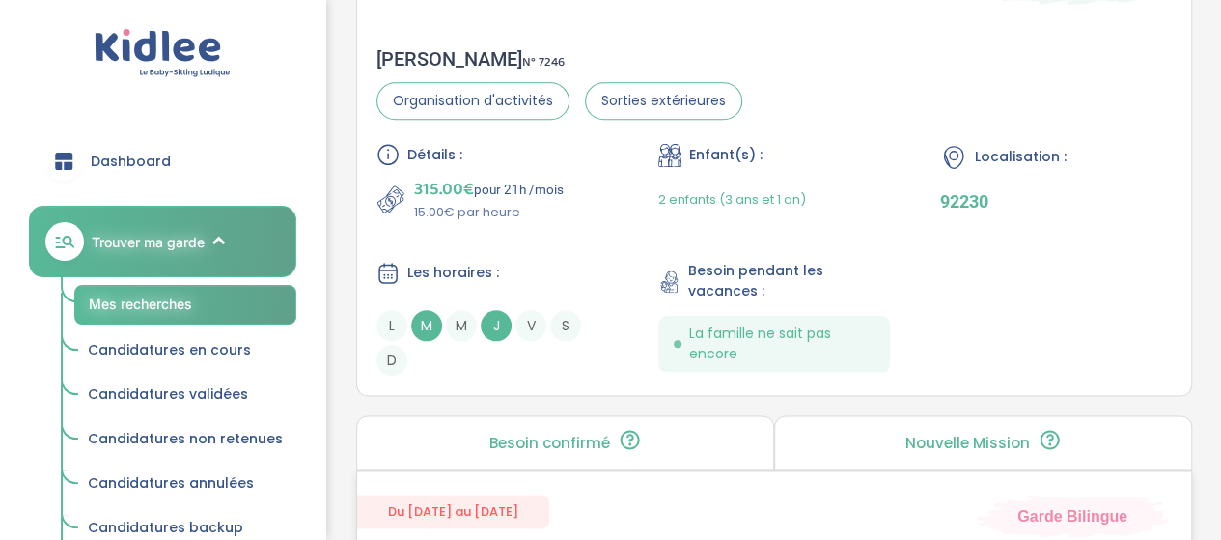
scroll to position [992, 0]
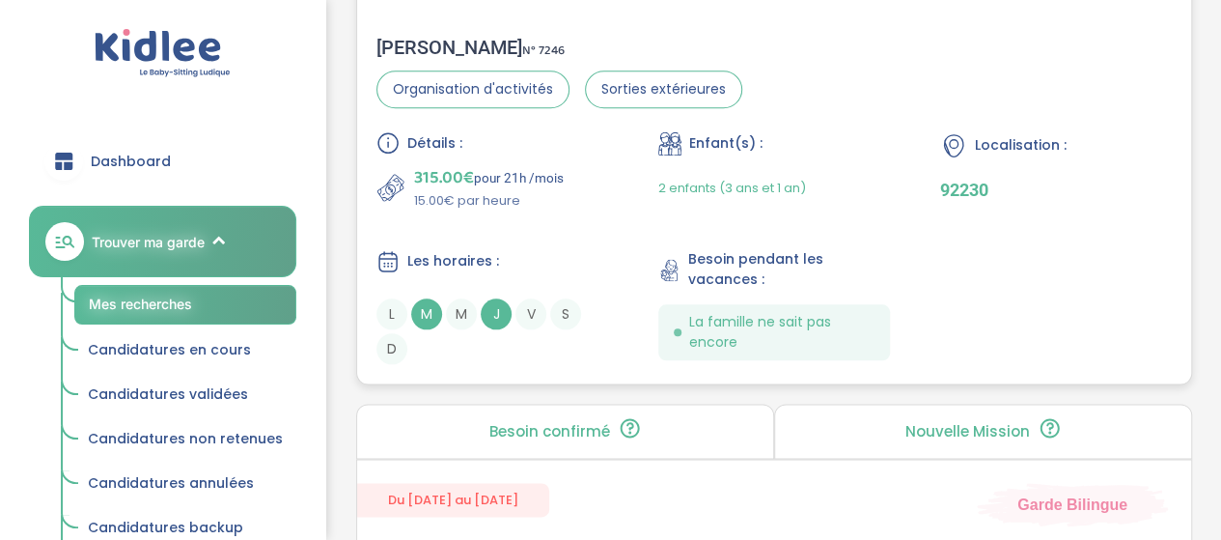
click at [628, 204] on div "Détails : 315.00€ pour 21h /mois 15.00€ par heure Enfant(s) : 2 enfants (3 ans …" at bounding box center [773, 247] width 795 height 233
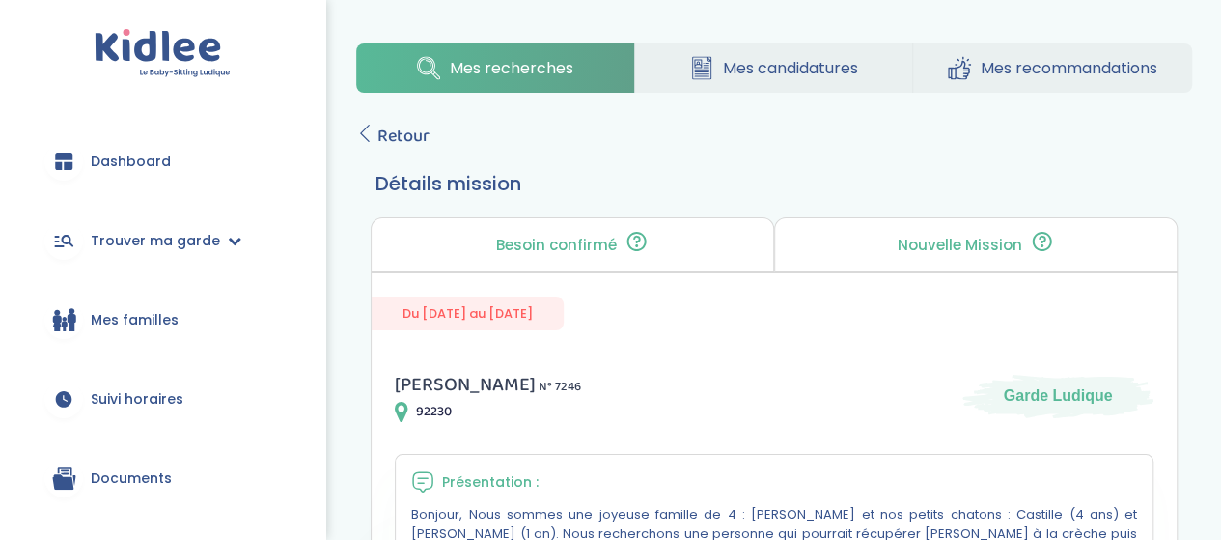
click at [402, 129] on span "Retour" at bounding box center [403, 136] width 52 height 27
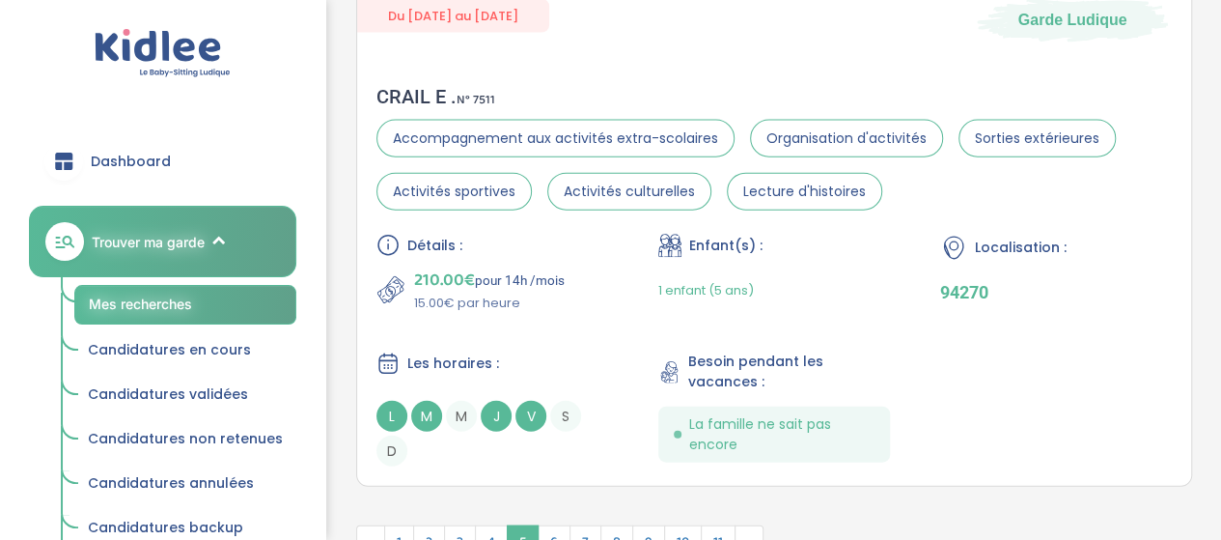
scroll to position [5966, 0]
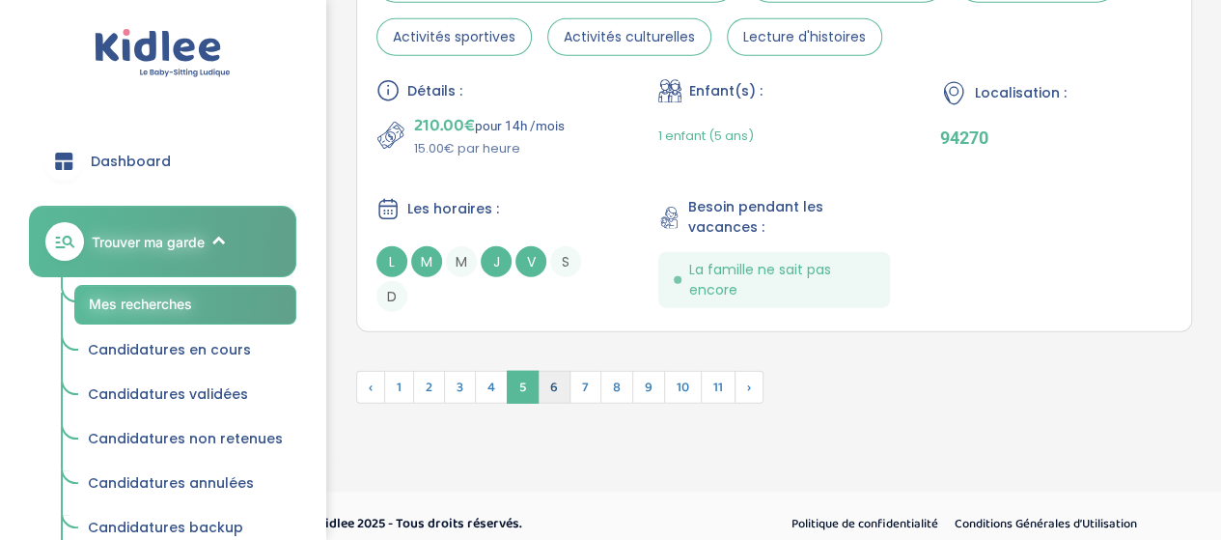
click at [548, 377] on span "6" at bounding box center [554, 387] width 33 height 33
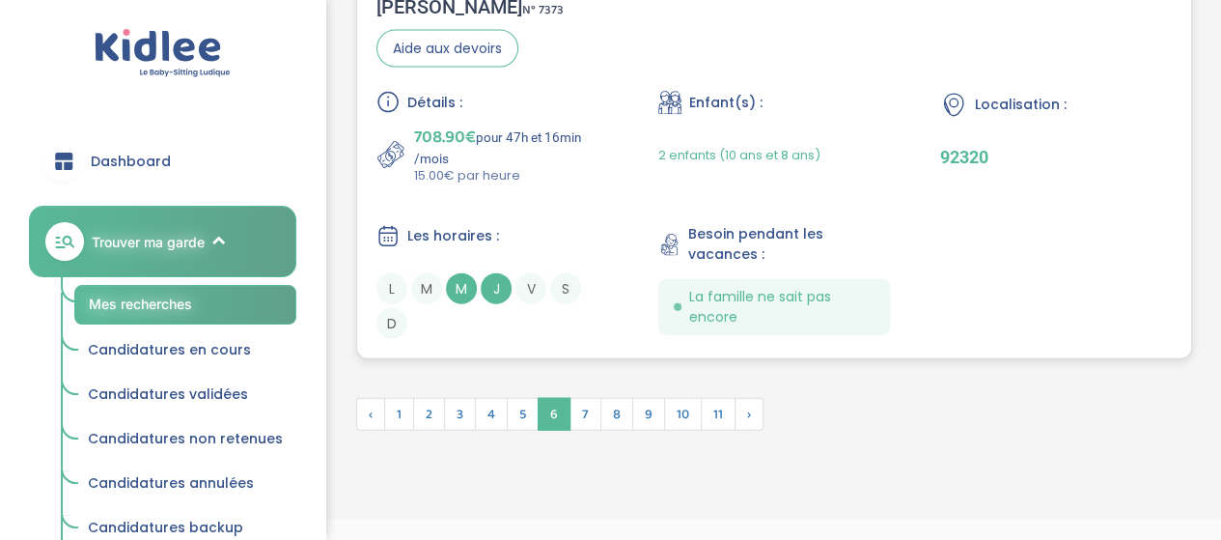
scroll to position [5771, 0]
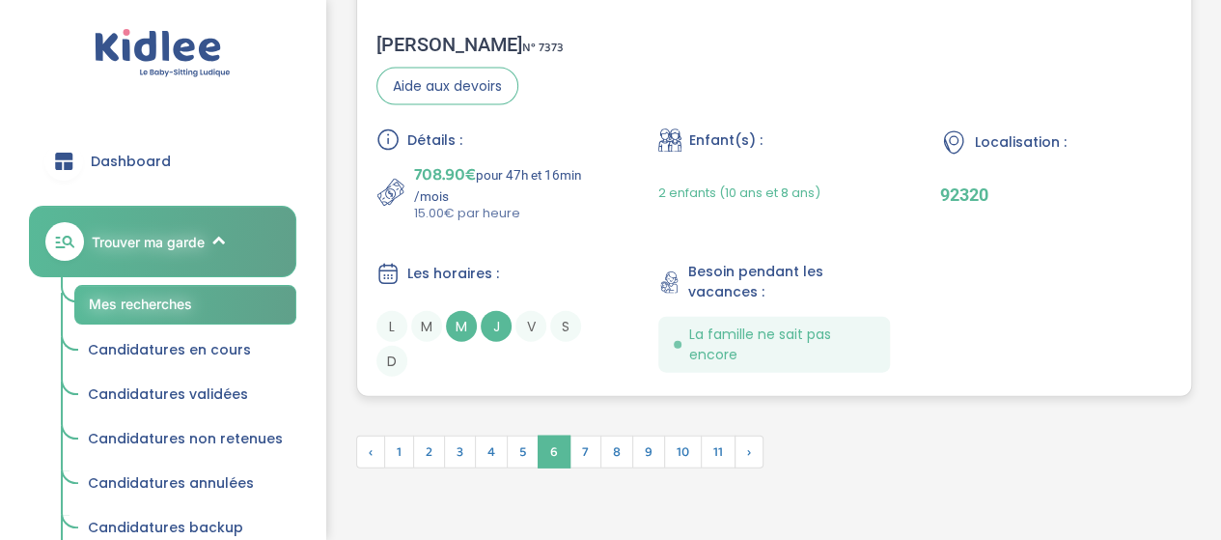
click at [567, 204] on p "708.90€ pour 47h et 16min /mois" at bounding box center [511, 182] width 194 height 42
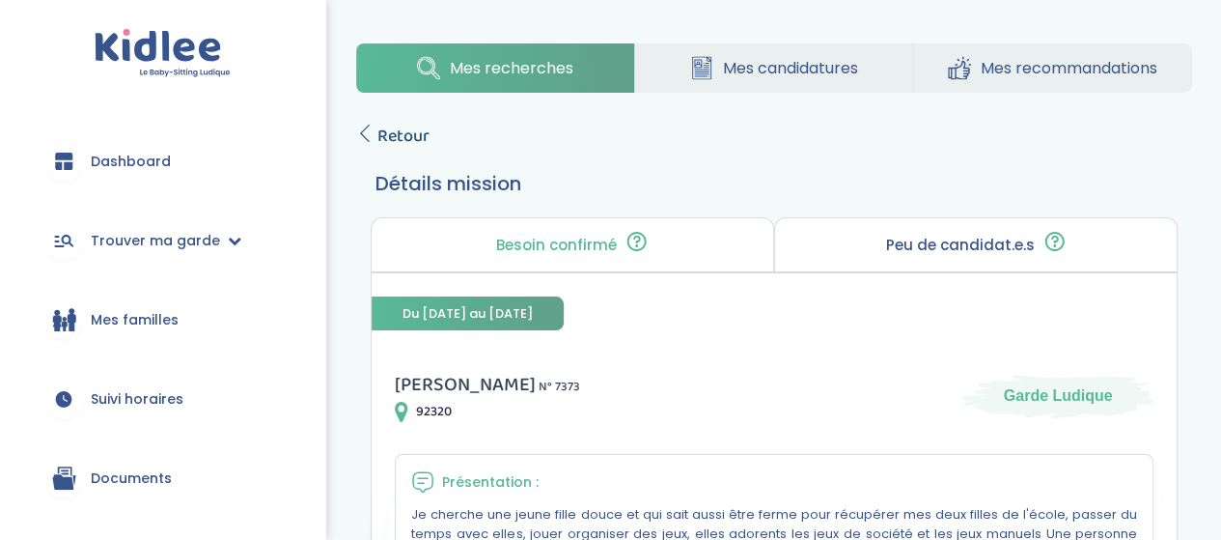
click at [394, 132] on span "Retour" at bounding box center [403, 136] width 52 height 27
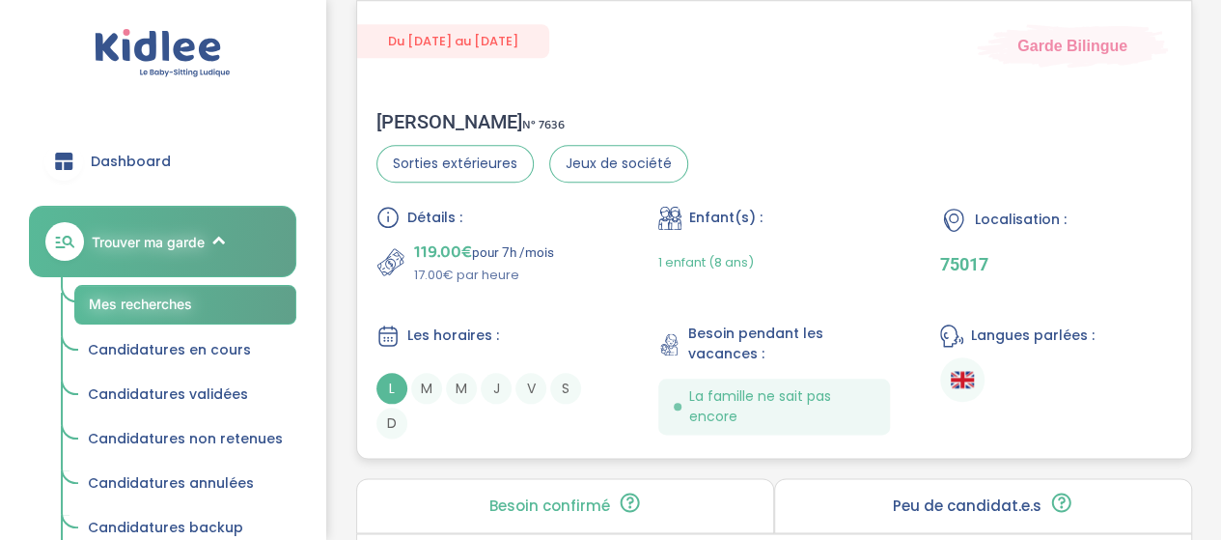
scroll to position [4613, 0]
click at [561, 309] on div "Détails : 119.00€ pour 7h /mois 17.00€ par heure Enfant(s) : 1 enfant (8 ans) L…" at bounding box center [773, 322] width 795 height 233
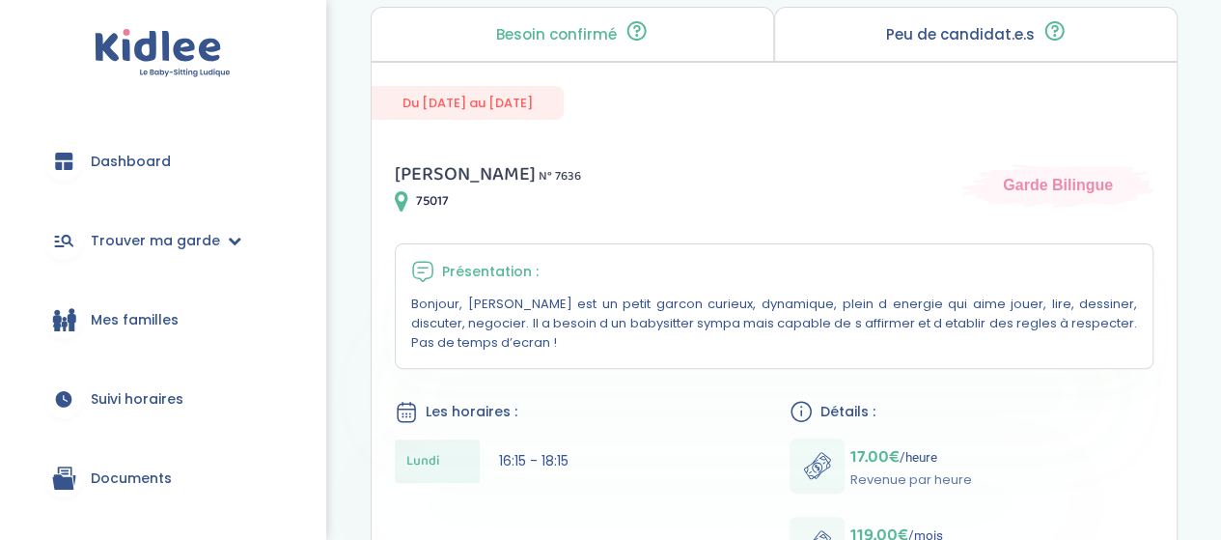
scroll to position [97, 0]
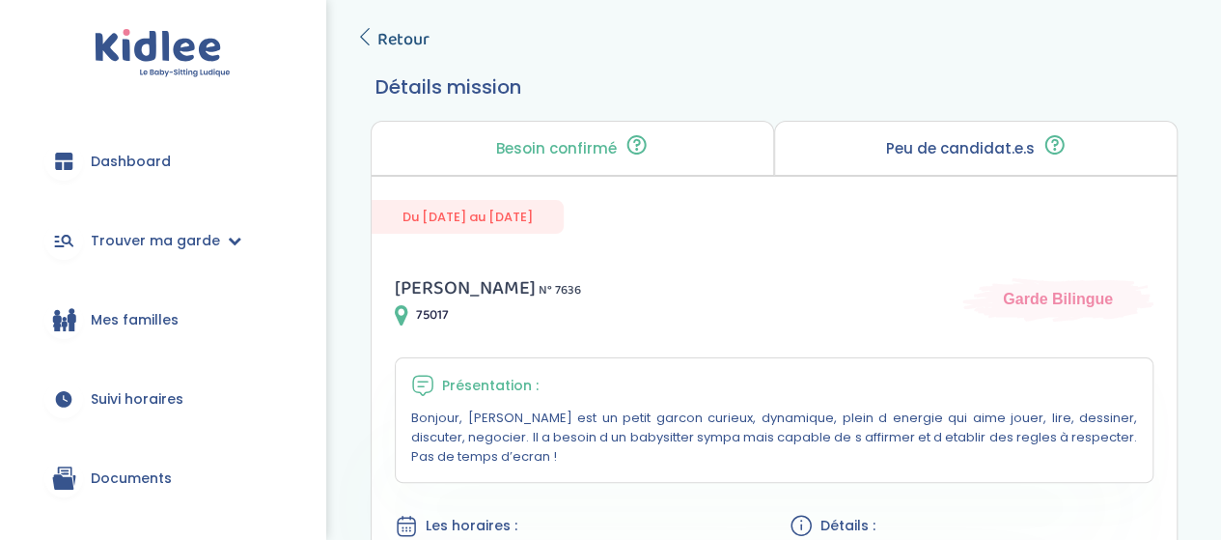
click at [417, 42] on span "Retour" at bounding box center [403, 39] width 52 height 27
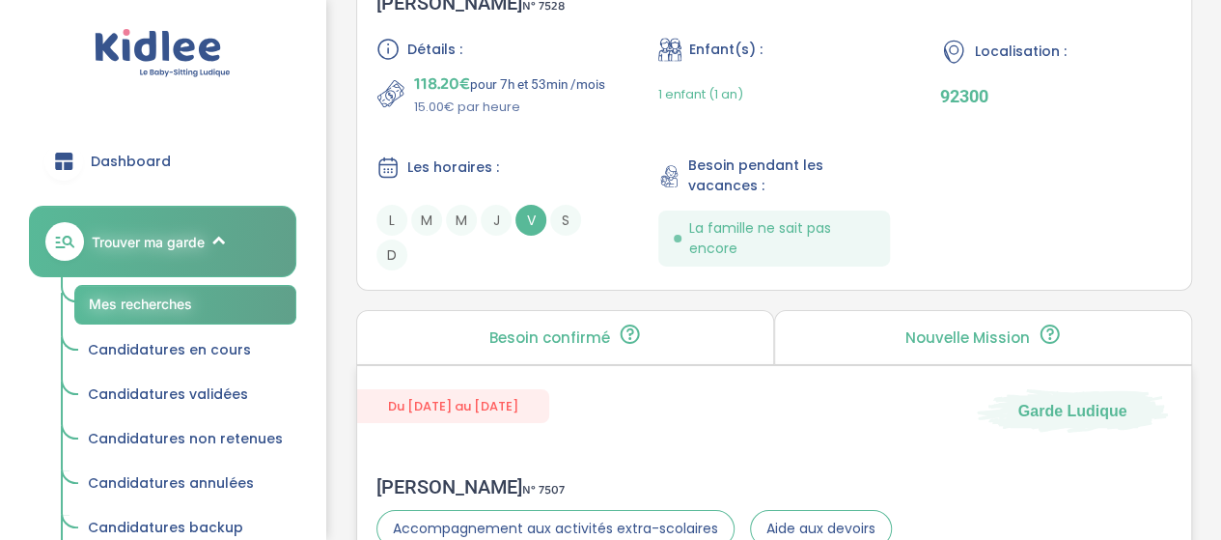
scroll to position [3071, 0]
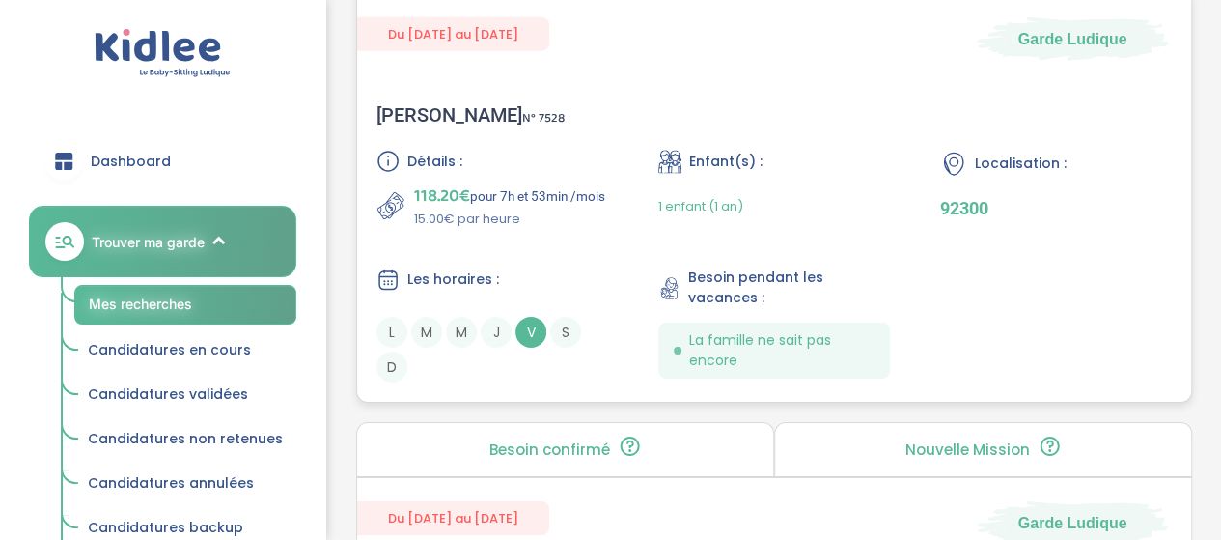
click at [573, 229] on p "15.00€ par heure" at bounding box center [509, 218] width 191 height 19
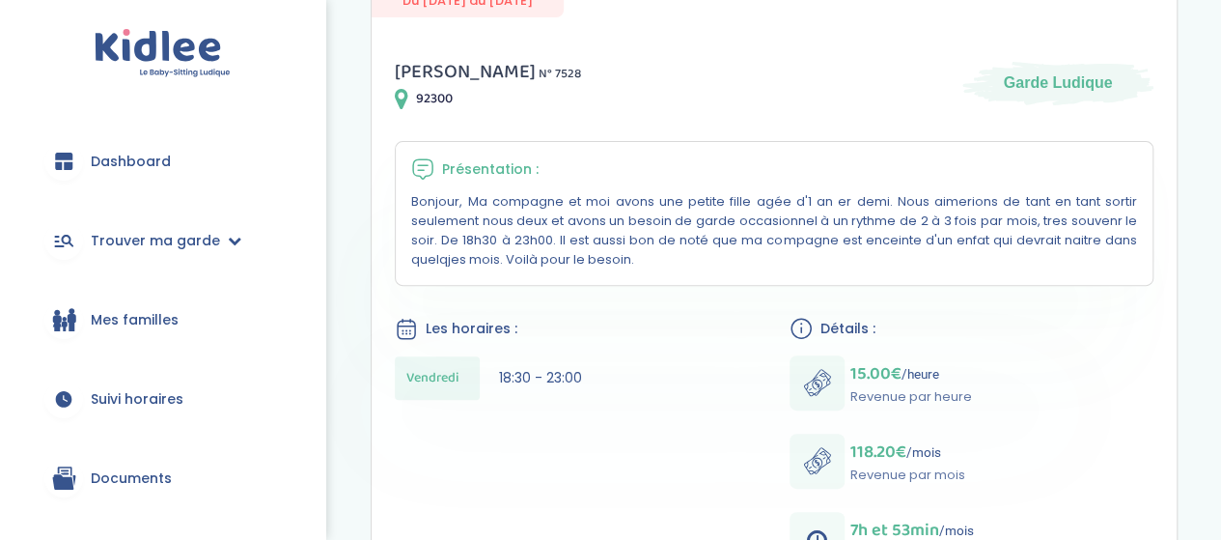
scroll to position [290, 0]
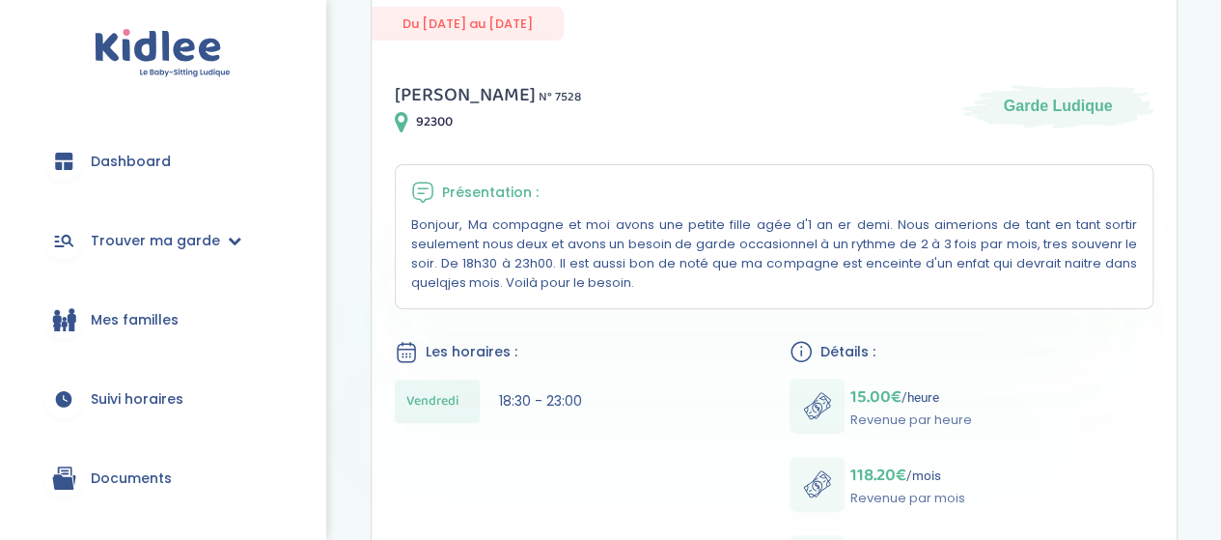
drag, startPoint x: 411, startPoint y: 220, endPoint x: 661, endPoint y: 285, distance: 258.2
click at [661, 285] on p "Bonjour, Ma compagne et moi avons une petite fille agée d'1 an er demi. Nous ai…" at bounding box center [774, 253] width 726 height 77
copy p "Bonjour, Ma compagne et moi avons une petite fille agée d'1 an er demi. Nous ai…"
click at [658, 271] on p "Bonjour, Ma compagne et moi avons une petite fille agée d'1 an er demi. Nous ai…" at bounding box center [774, 253] width 726 height 77
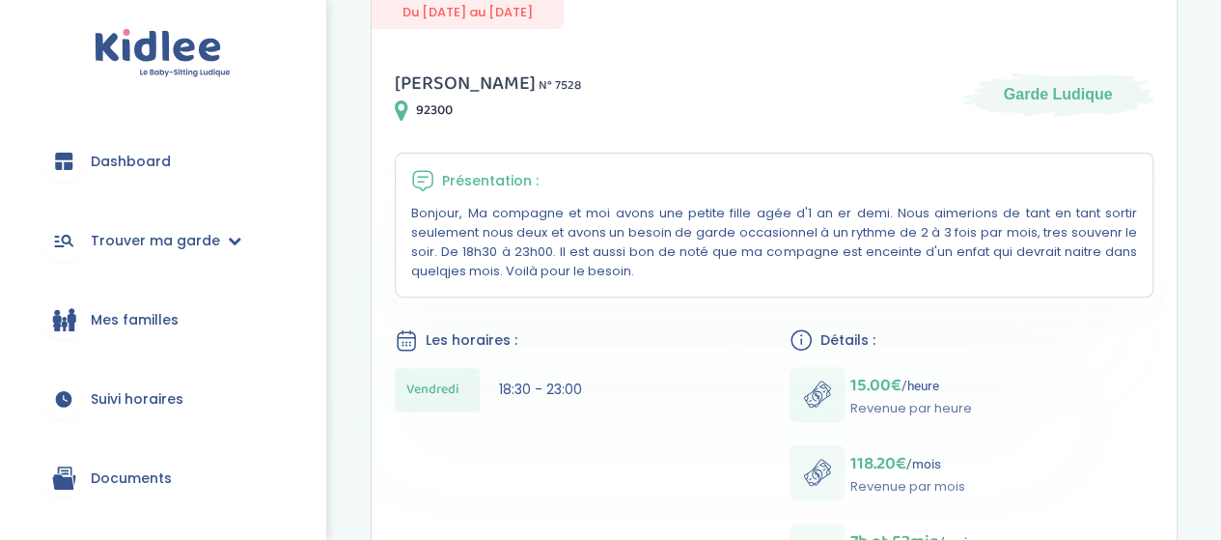
scroll to position [12, 0]
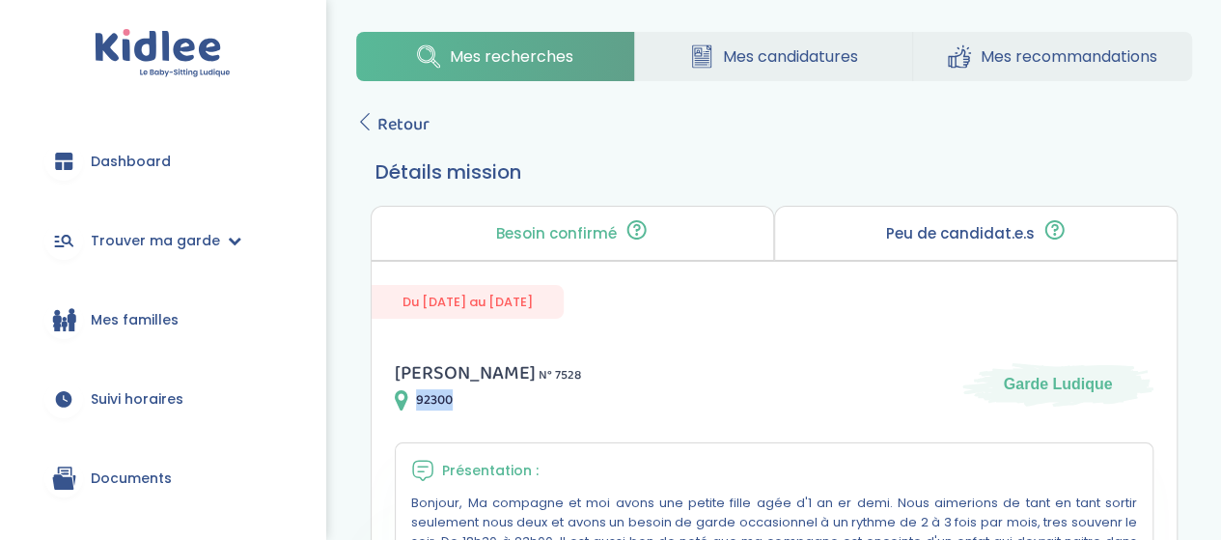
drag, startPoint x: 416, startPoint y: 403, endPoint x: 464, endPoint y: 397, distance: 48.7
click at [464, 397] on div "92300" at bounding box center [488, 399] width 186 height 23
copy span "92300"
click at [375, 119] on link "Retour" at bounding box center [392, 124] width 73 height 27
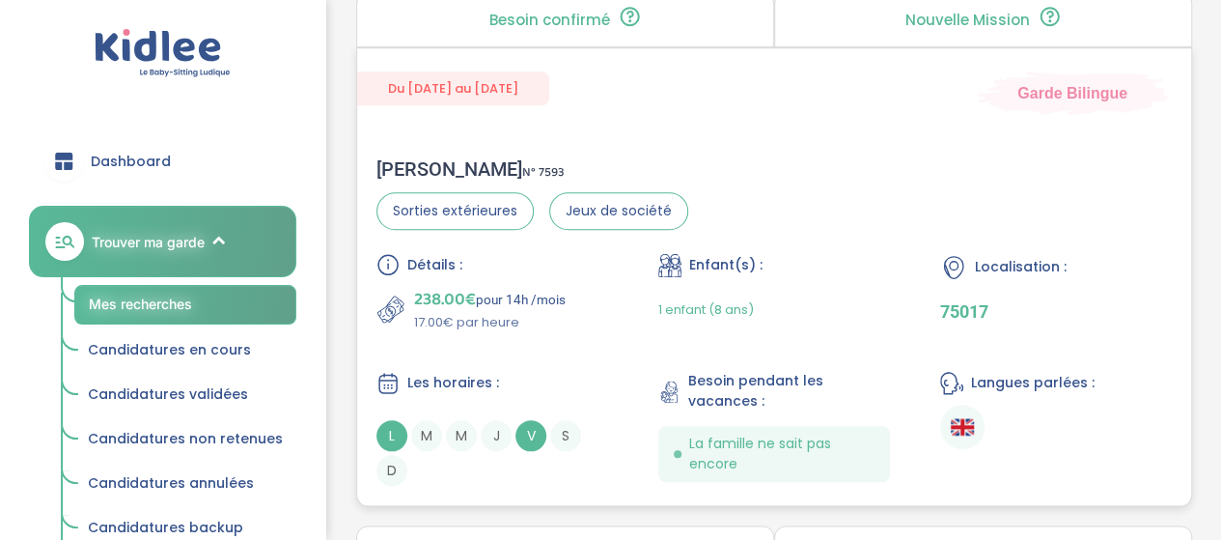
scroll to position [869, 0]
click at [537, 140] on div "[PERSON_NAME] N° 7593 Sorties extérieures Jeux de société Détails : 238.00€ pou…" at bounding box center [774, 323] width 834 height 367
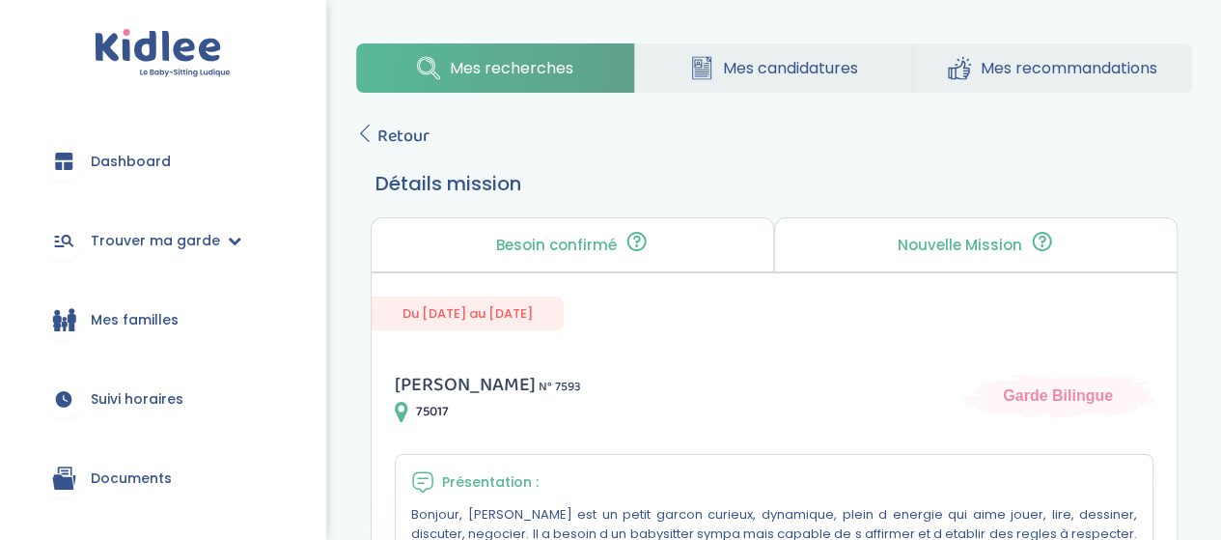
click at [393, 123] on span "Retour" at bounding box center [403, 136] width 52 height 27
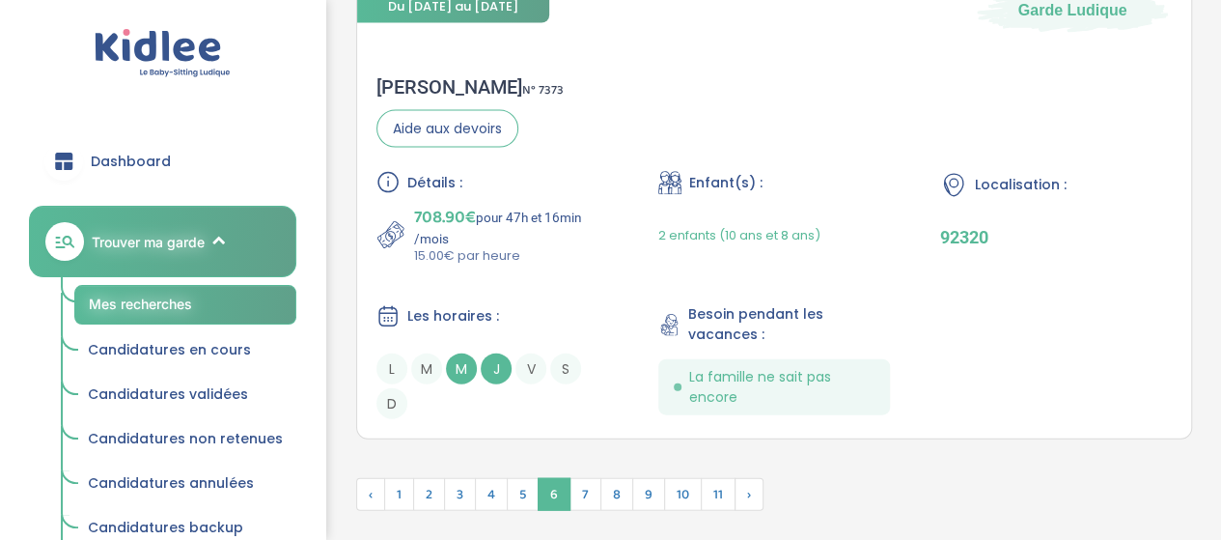
scroll to position [5868, 0]
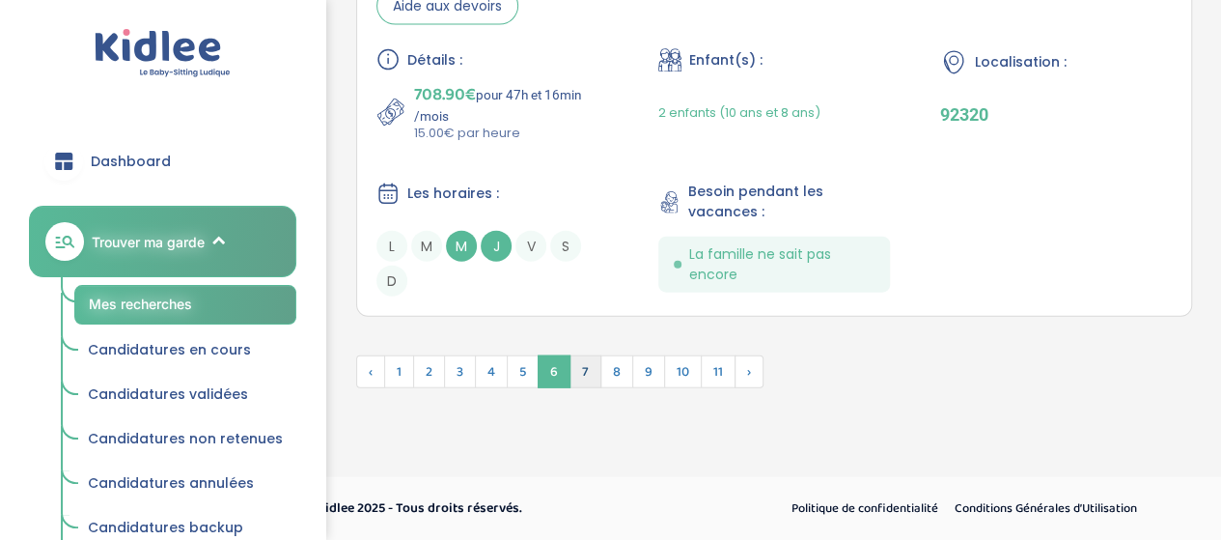
click at [583, 365] on span "7" at bounding box center [585, 371] width 32 height 33
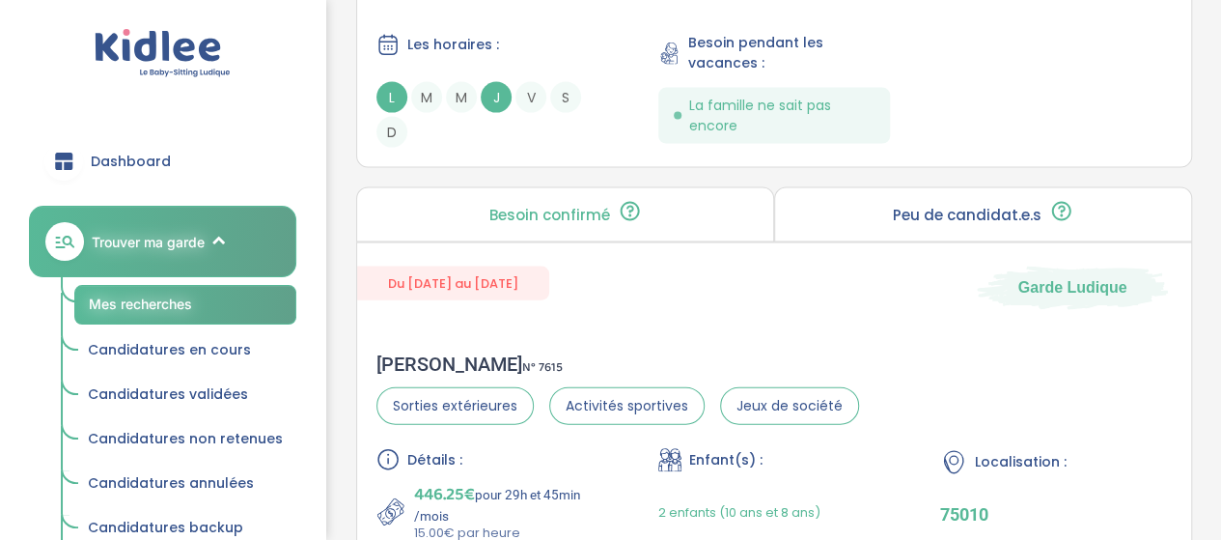
scroll to position [5650, 0]
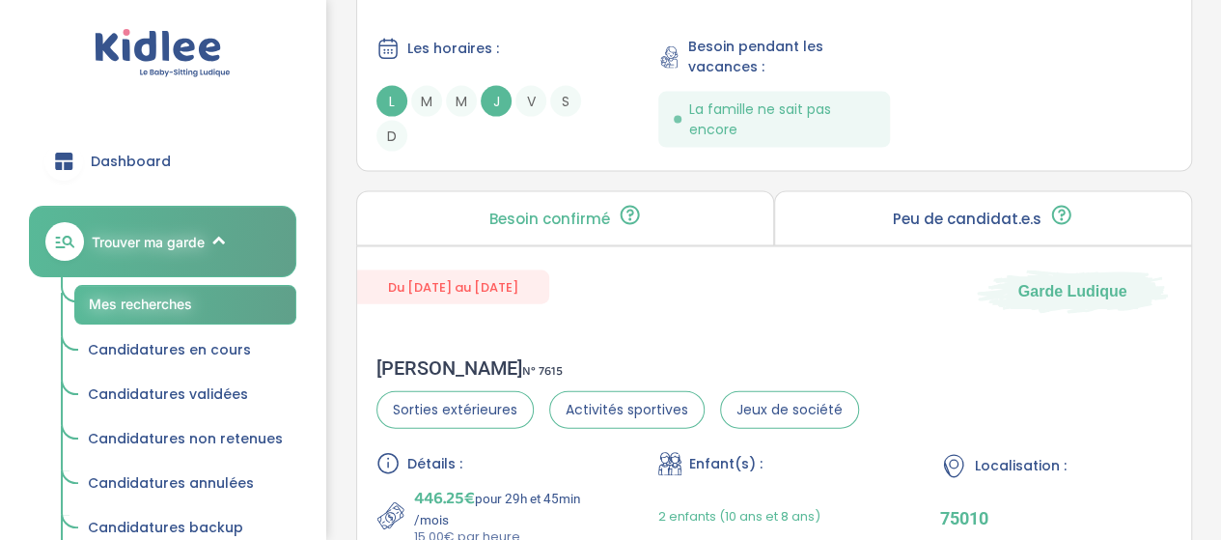
click at [1204, 491] on section "Besoin confirmé Un conseiller [PERSON_NAME] a confirmé le besoin de la famille …" at bounding box center [774, 455] width 865 height 529
